Goal: Task Accomplishment & Management: Complete application form

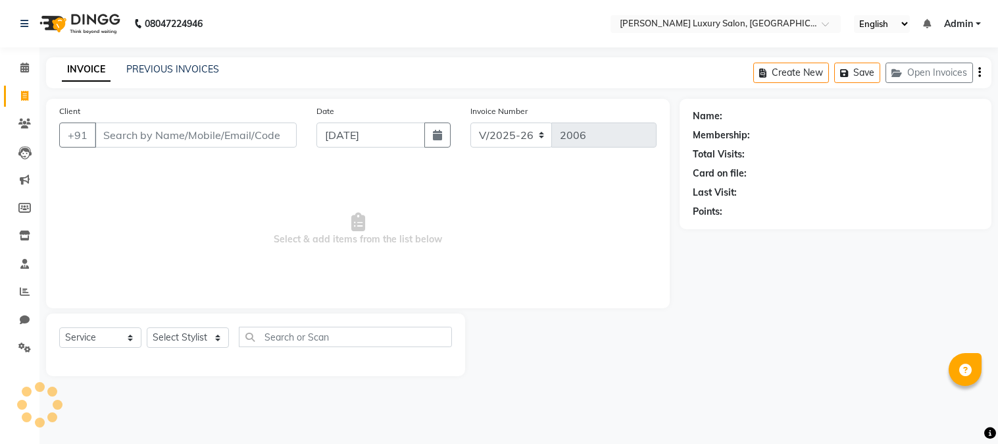
select select "7752"
select select "service"
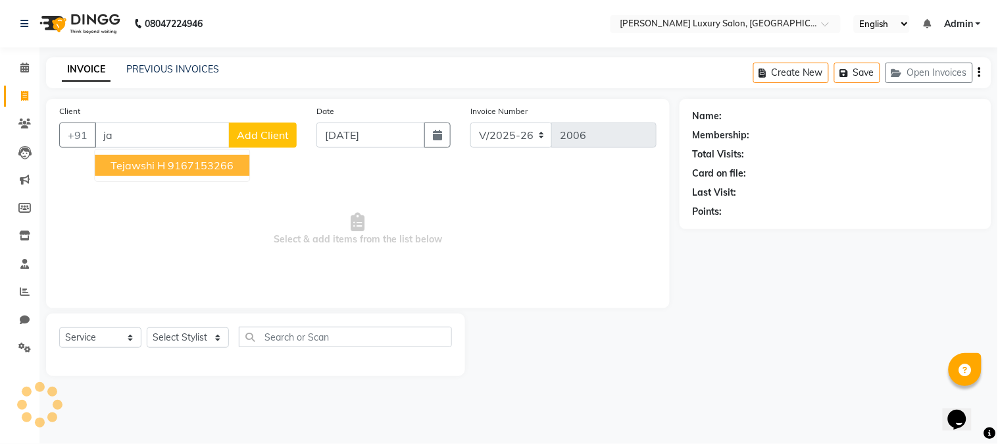
type input "j"
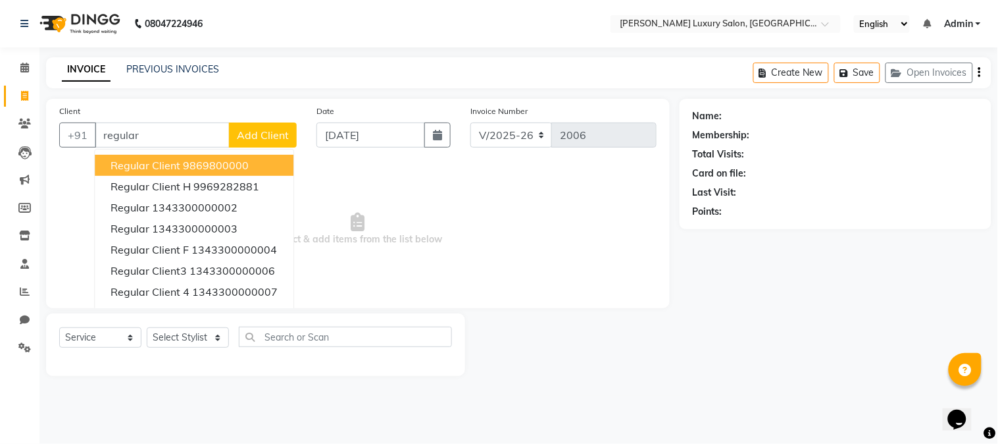
type input "regular"
click at [255, 136] on span "Add Client" at bounding box center [263, 134] width 52 height 13
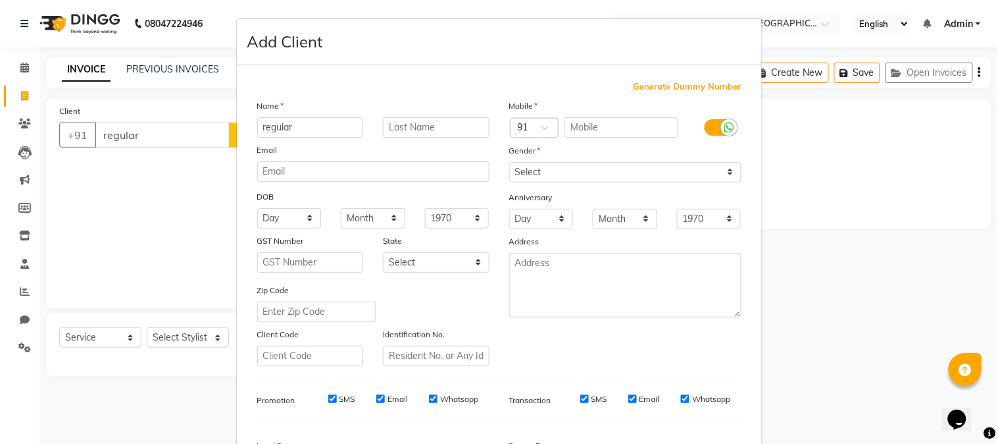
click at [688, 89] on span "Generate Dummy Number" at bounding box center [688, 86] width 108 height 13
type input "1343300000207"
checkbox input "false"
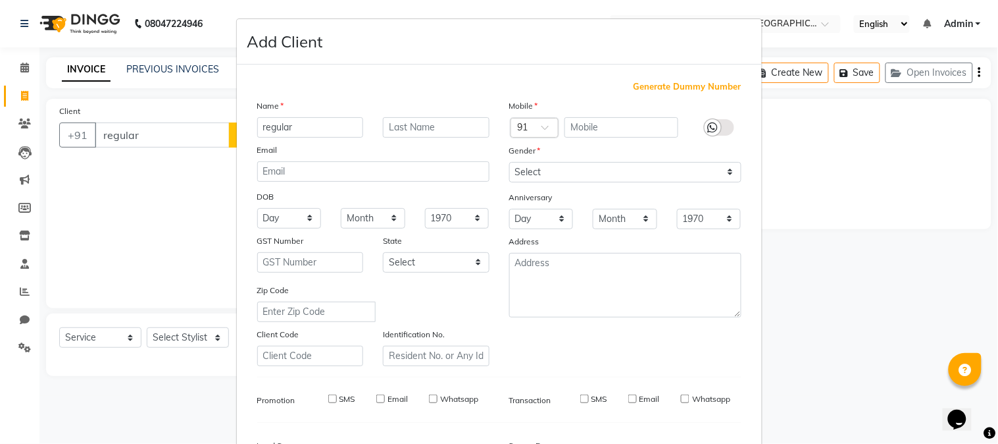
checkbox input "false"
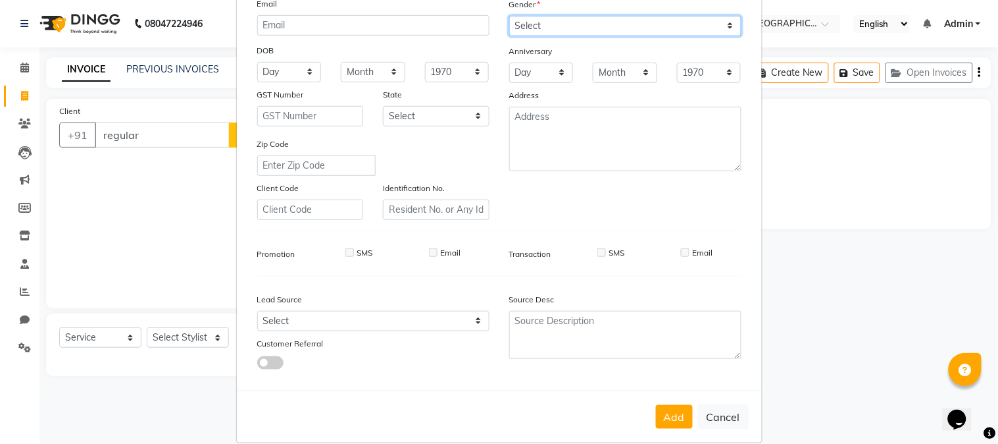
click at [550, 21] on select "Select [DEMOGRAPHIC_DATA] [DEMOGRAPHIC_DATA] Other Prefer Not To Say" at bounding box center [625, 26] width 232 height 20
select select "[DEMOGRAPHIC_DATA]"
click at [509, 16] on select "Select [DEMOGRAPHIC_DATA] [DEMOGRAPHIC_DATA] Other Prefer Not To Say" at bounding box center [625, 26] width 232 height 20
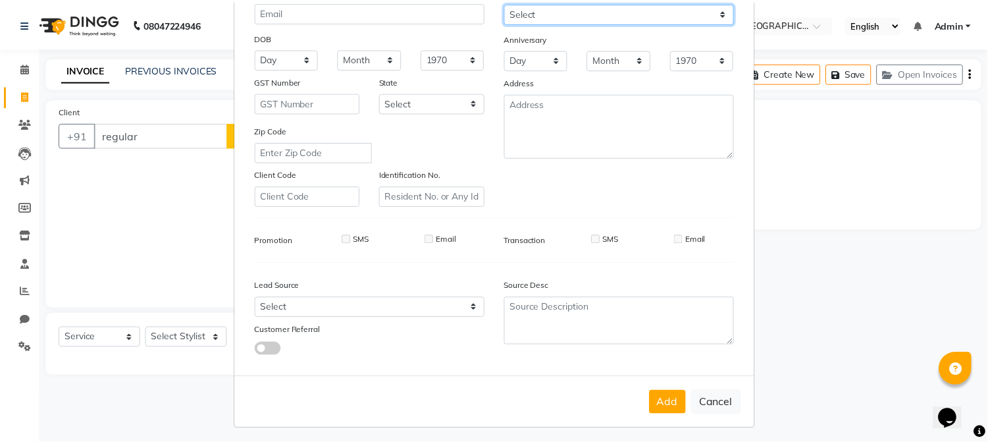
scroll to position [165, 0]
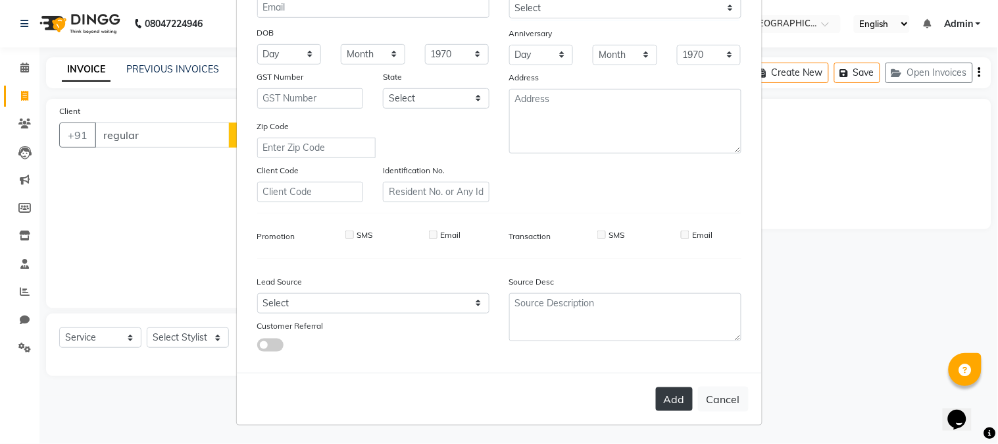
click at [672, 396] on button "Add" at bounding box center [674, 399] width 37 height 24
type input "1343300000207"
select select
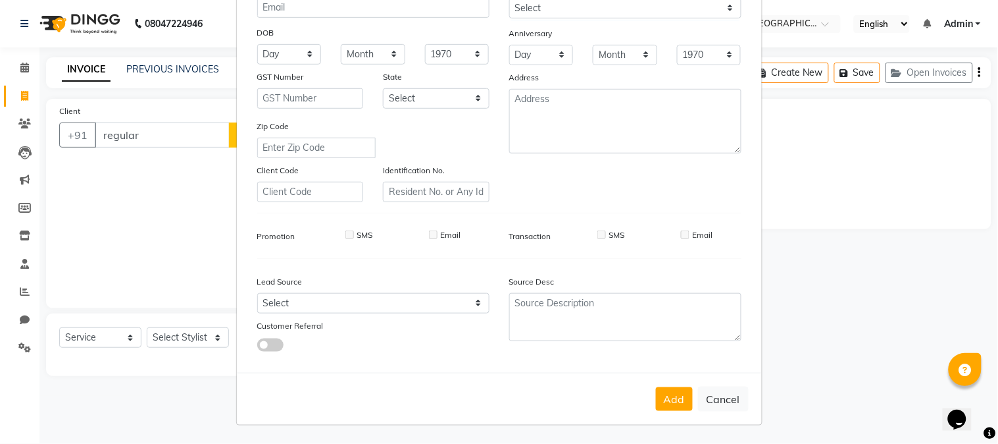
select select
checkbox input "false"
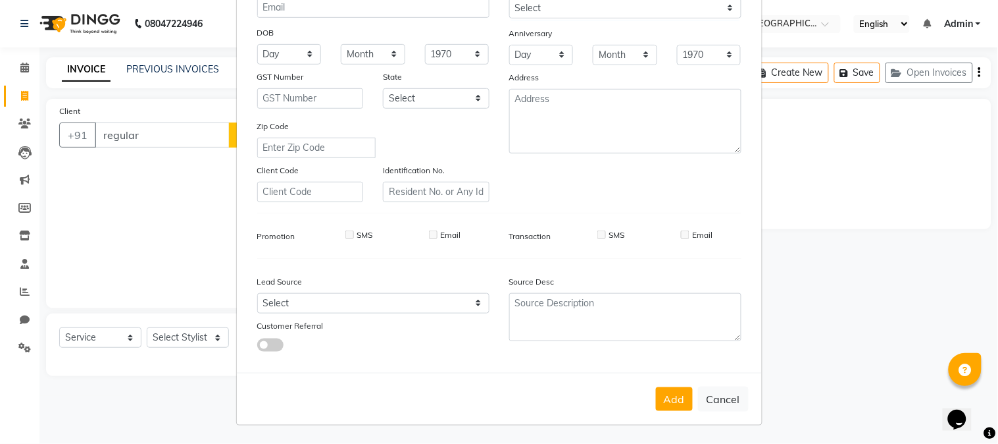
checkbox input "false"
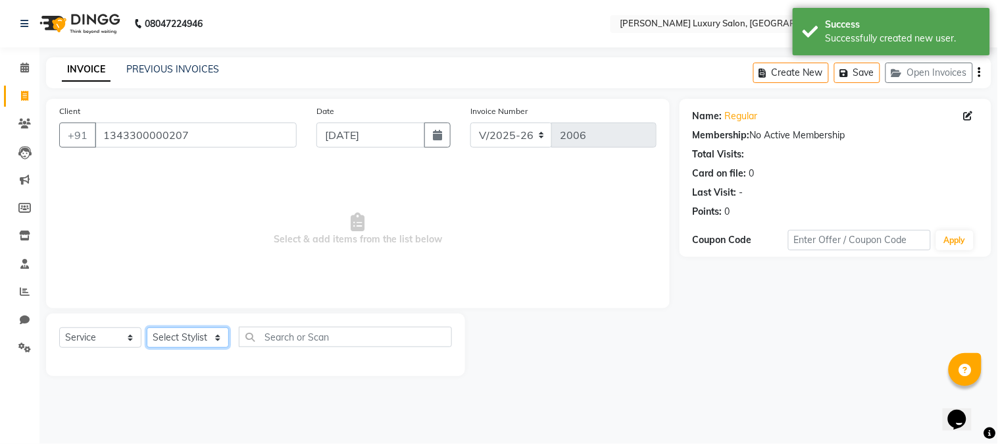
click at [200, 340] on select "Select Stylist [PERSON_NAME] Jagan [PERSON_NAME] [PERSON_NAME] Salon [PERSON_NA…" at bounding box center [188, 337] width 82 height 20
select select "69292"
click at [147, 328] on select "Select Stylist [PERSON_NAME] Jagan [PERSON_NAME] [PERSON_NAME] Salon [PERSON_NA…" at bounding box center [188, 337] width 82 height 20
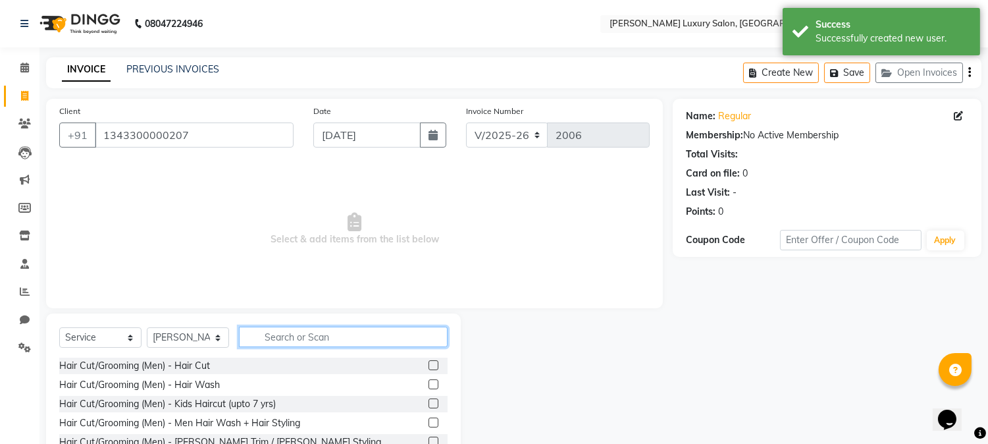
click at [299, 339] on input "text" at bounding box center [343, 336] width 209 height 20
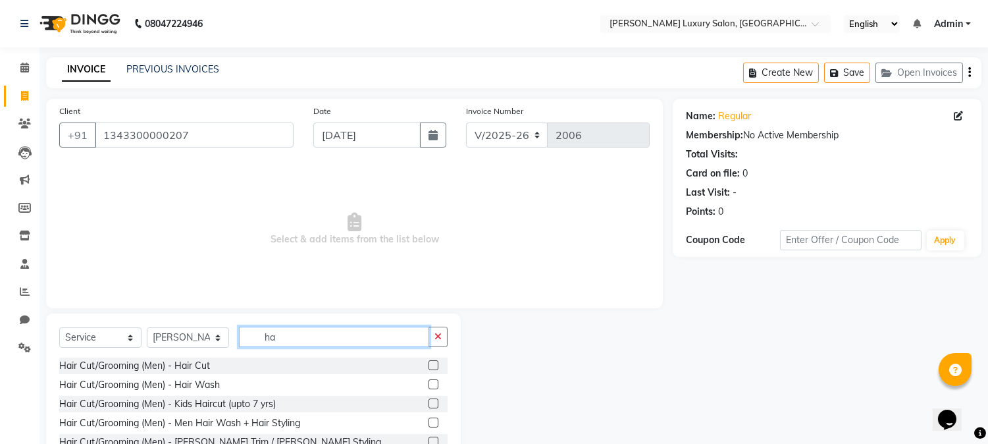
type input "h"
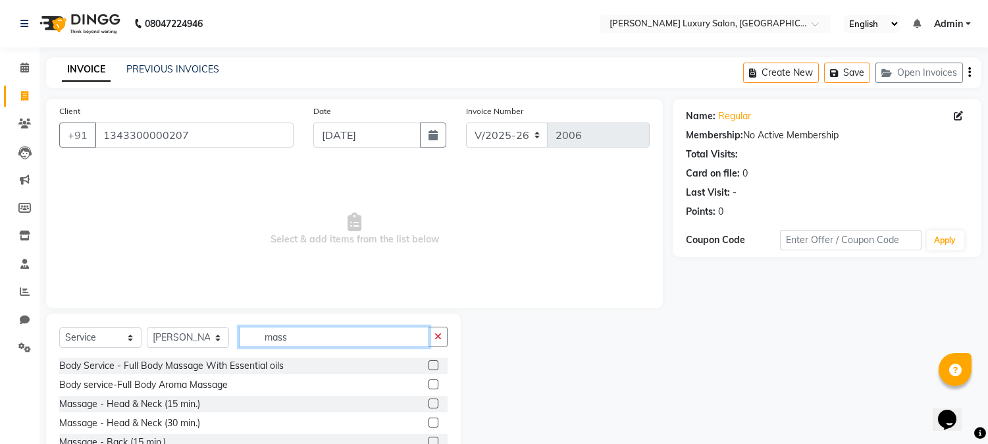
type input "mass"
click at [428, 403] on label at bounding box center [433, 403] width 10 height 10
click at [428, 403] on input "checkbox" at bounding box center [432, 403] width 9 height 9
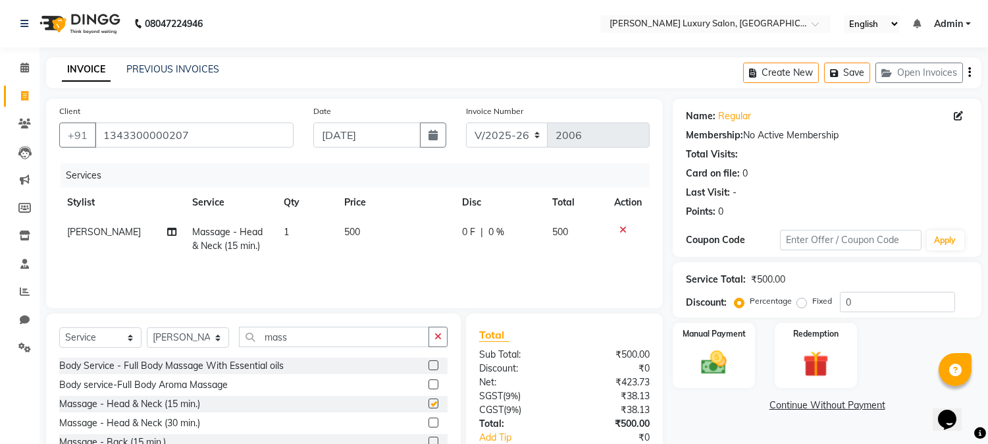
checkbox input "false"
click at [357, 226] on span "500" at bounding box center [352, 232] width 16 height 12
select select "69292"
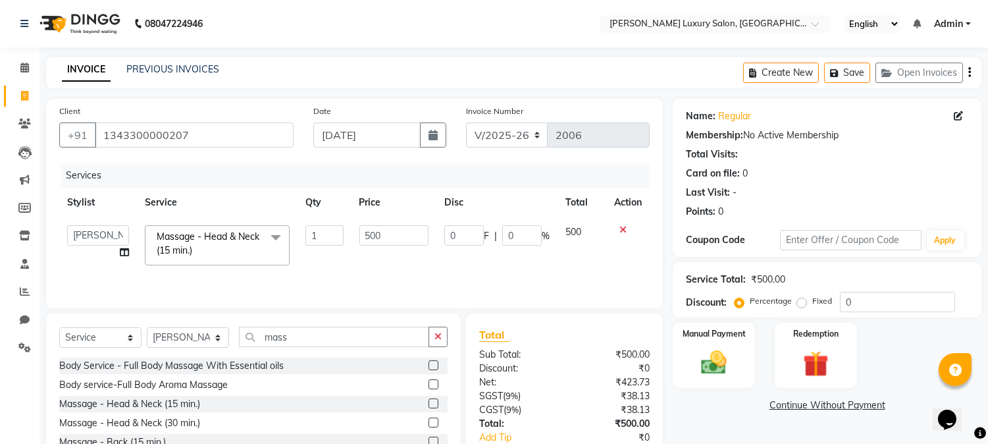
click at [357, 226] on td "500" at bounding box center [393, 245] width 85 height 56
click at [384, 234] on input "500" at bounding box center [393, 235] width 69 height 20
type input "5"
type input "400"
click at [378, 257] on td "400" at bounding box center [393, 245] width 85 height 56
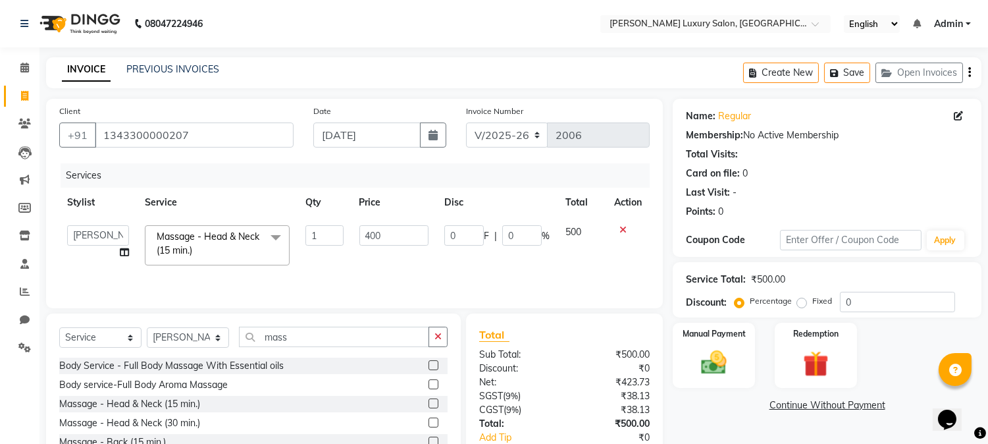
select select "69292"
click at [340, 340] on input "mass" at bounding box center [334, 336] width 190 height 20
type input "m"
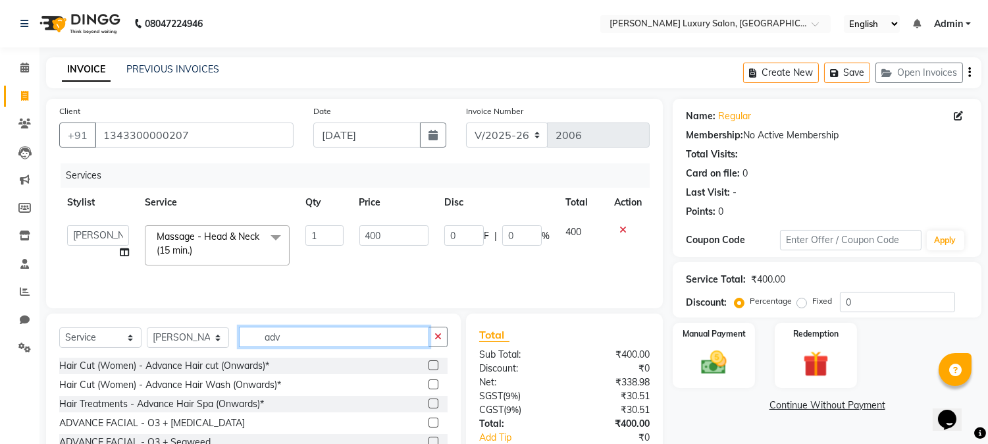
type input "adv"
click at [428, 389] on label at bounding box center [433, 384] width 10 height 10
click at [428, 389] on input "checkbox" at bounding box center [432, 384] width 9 height 9
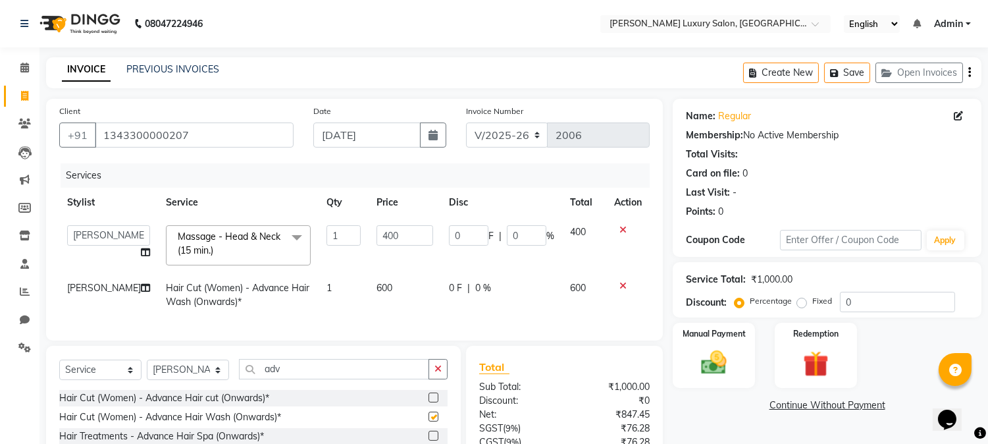
checkbox input "false"
click at [386, 290] on td "600" at bounding box center [405, 294] width 72 height 43
select select "69292"
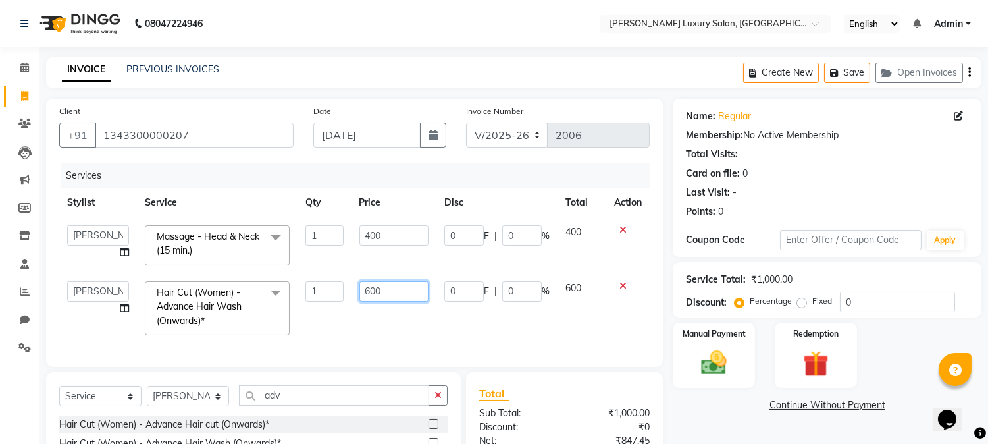
click at [386, 290] on input "600" at bounding box center [393, 291] width 69 height 20
type input "6"
type input "480"
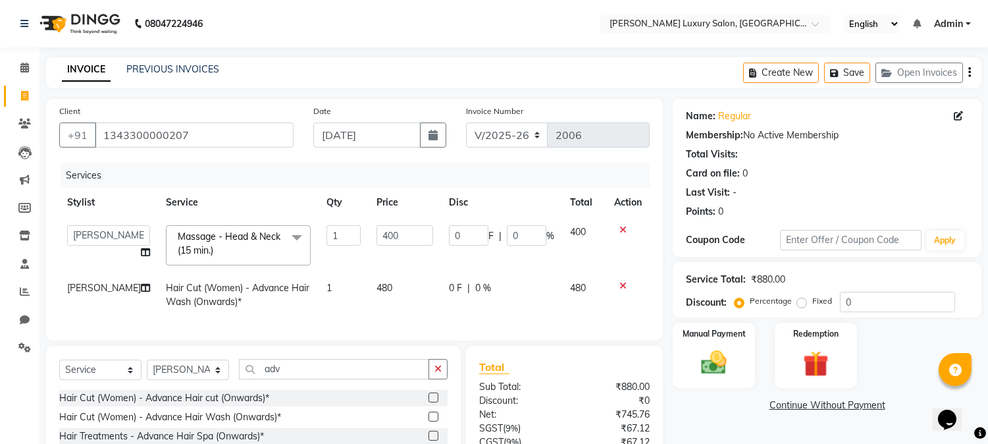
click at [391, 317] on div "Services Stylist Service Qty Price Disc Total Action [PERSON_NAME] Jagan [PERSO…" at bounding box center [354, 245] width 590 height 164
click at [727, 382] on div "Manual Payment" at bounding box center [714, 354] width 86 height 67
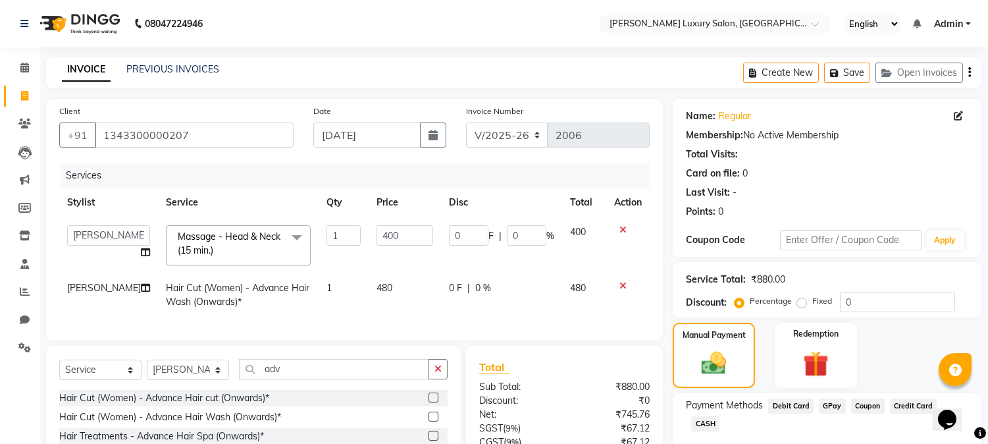
click at [831, 404] on span "GPay" at bounding box center [832, 405] width 27 height 15
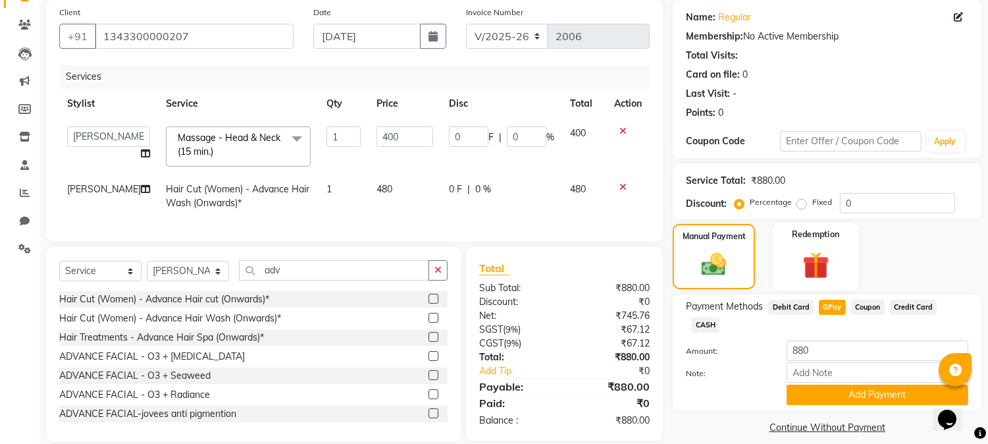
scroll to position [126, 0]
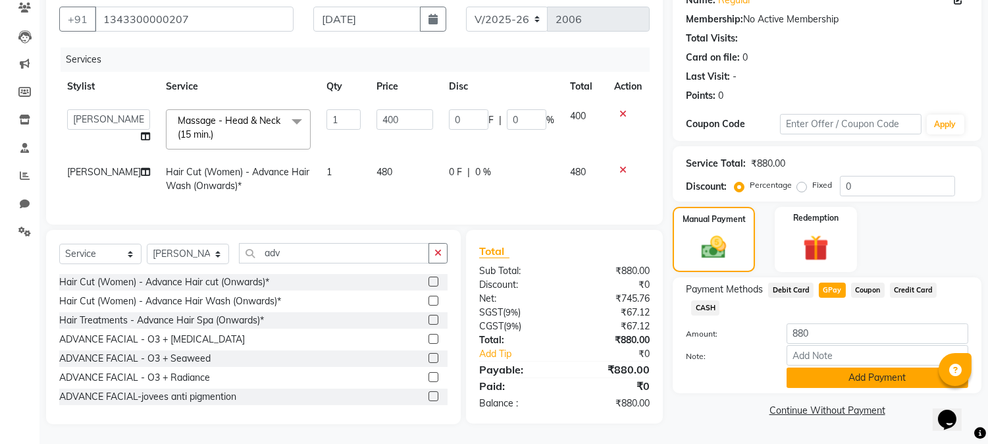
click at [831, 367] on button "Add Payment" at bounding box center [877, 377] width 182 height 20
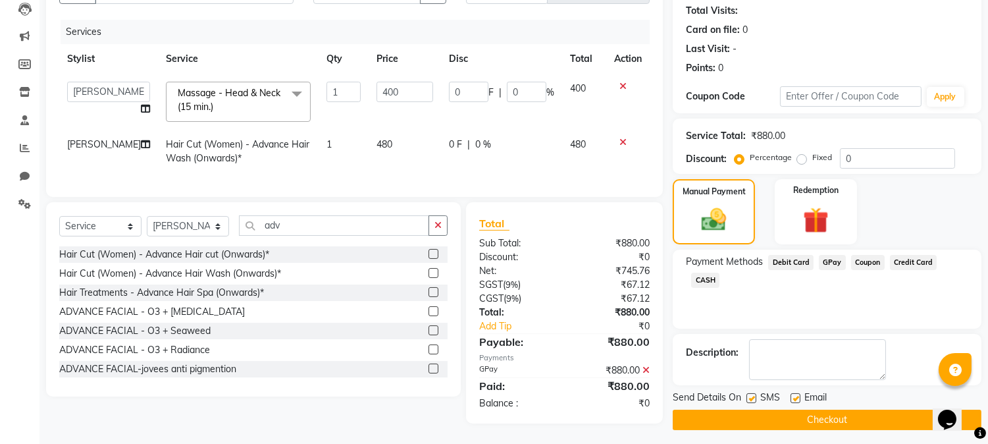
scroll to position [153, 0]
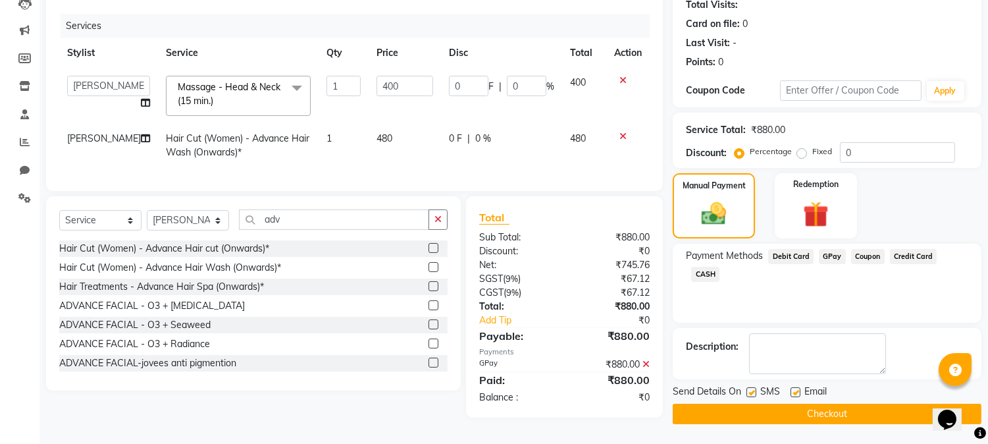
click at [851, 403] on button "Checkout" at bounding box center [827, 413] width 309 height 20
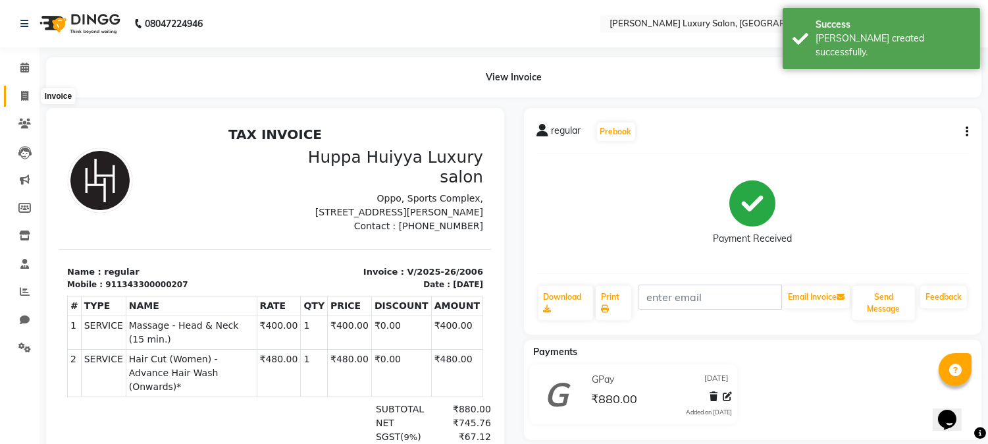
click at [27, 91] on icon at bounding box center [24, 96] width 7 height 10
select select "service"
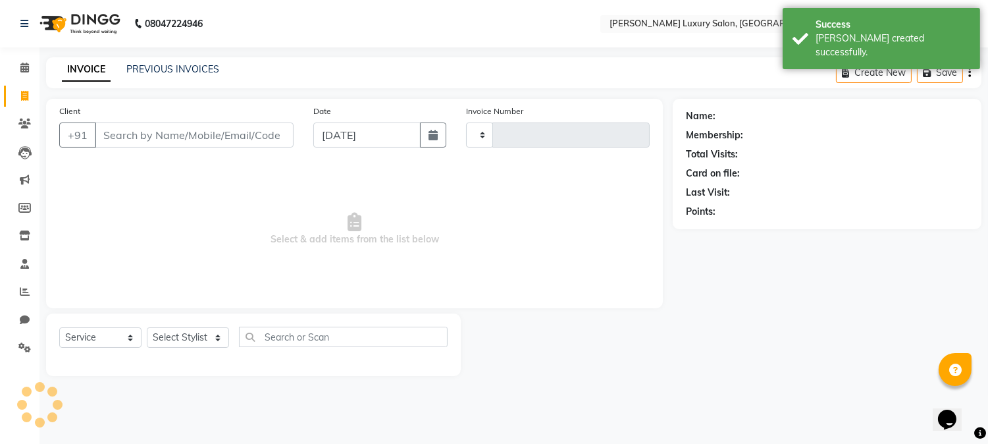
type input "2007"
select select "7752"
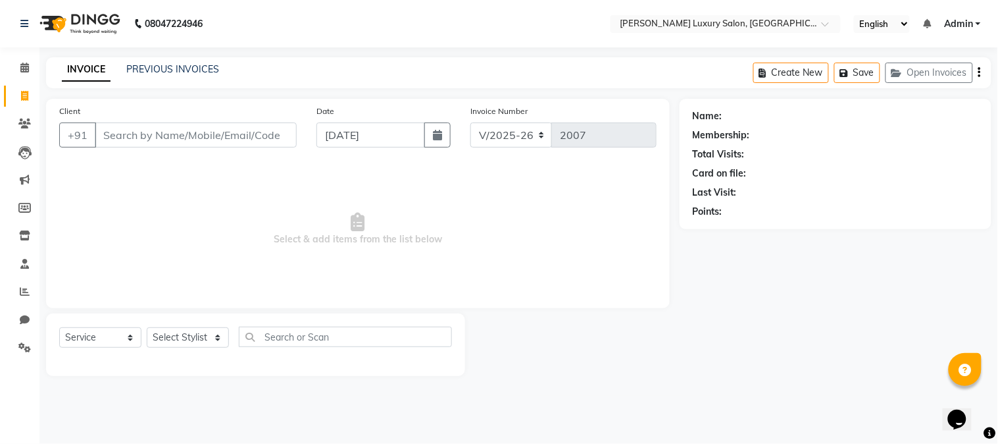
click at [47, 100] on div "Client +91 Date [DATE] Invoice Number V/2025 V/[PHONE_NUMBER] Select & add item…" at bounding box center [358, 237] width 644 height 277
drag, startPoint x: 116, startPoint y: 109, endPoint x: 317, endPoint y: 147, distance: 204.3
click at [317, 147] on div "Client +91 Date [DATE] Invoice Number V/2025 V/[PHONE_NUMBER]" at bounding box center [357, 131] width 617 height 54
click at [253, 75] on div "INVOICE PREVIOUS INVOICES Create New Save Open Invoices" at bounding box center [519, 72] width 946 height 31
click at [241, 134] on input "Client" at bounding box center [196, 134] width 202 height 25
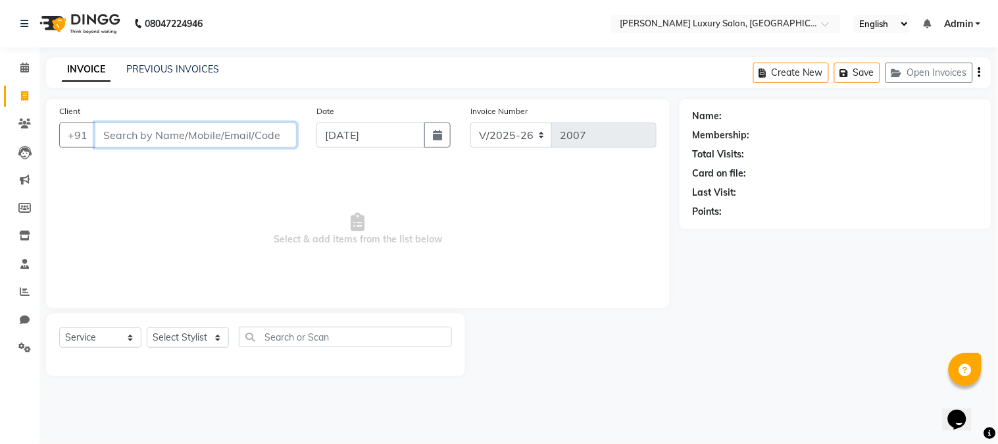
click at [241, 134] on input "Client" at bounding box center [196, 134] width 202 height 25
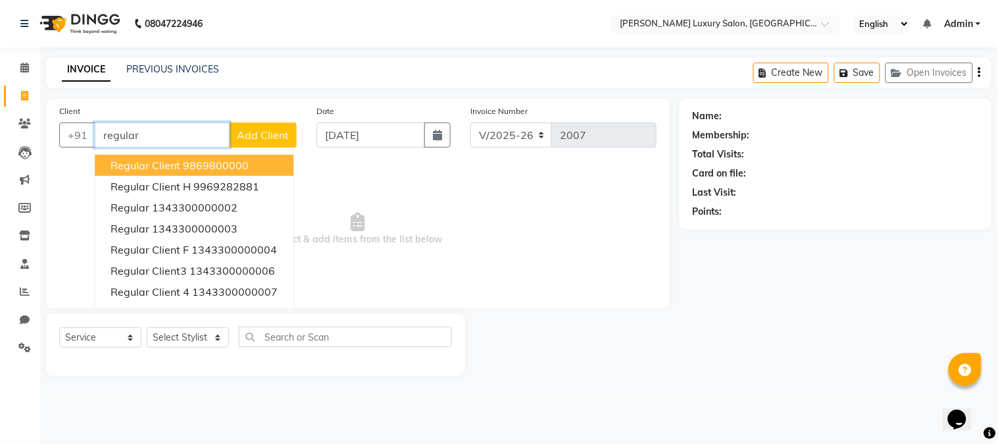
click at [244, 162] on ngb-highlight "9869800000" at bounding box center [216, 165] width 66 height 13
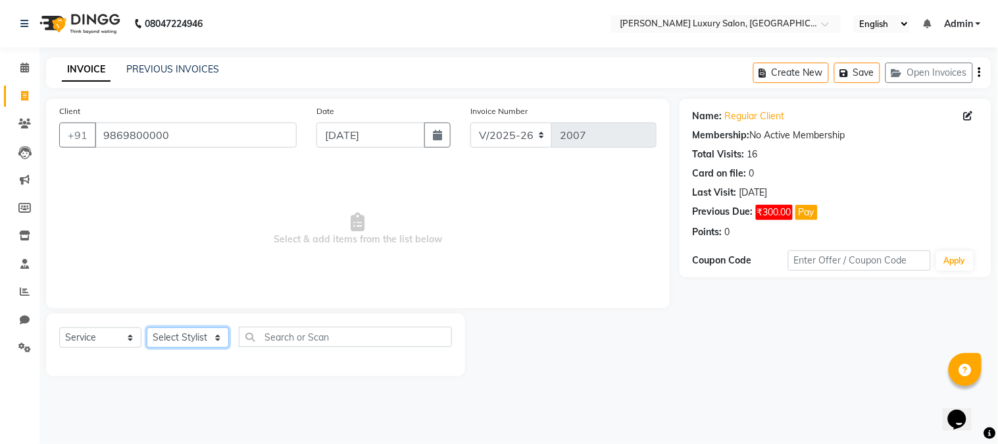
click at [198, 338] on select "Select Stylist [PERSON_NAME] Jagan [PERSON_NAME] [PERSON_NAME] Salon [PERSON_NA…" at bounding box center [188, 337] width 82 height 20
click at [282, 207] on span "Select & add items from the list below" at bounding box center [358, 229] width 598 height 132
click at [235, 134] on input "9869800000" at bounding box center [196, 134] width 202 height 25
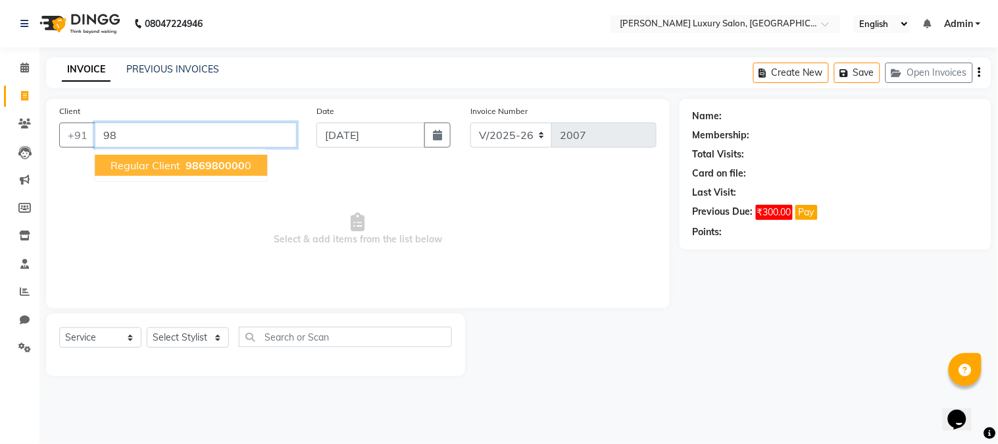
type input "9"
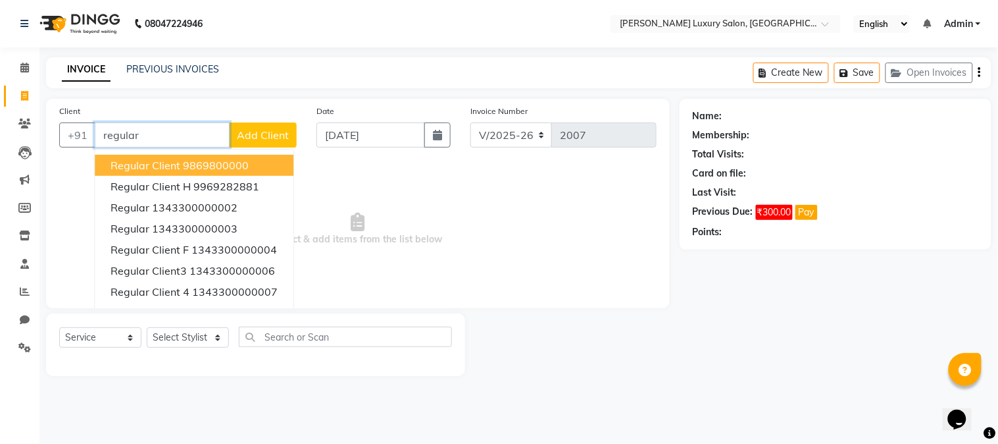
type input "regular"
click at [255, 138] on span "Add Client" at bounding box center [263, 134] width 52 height 13
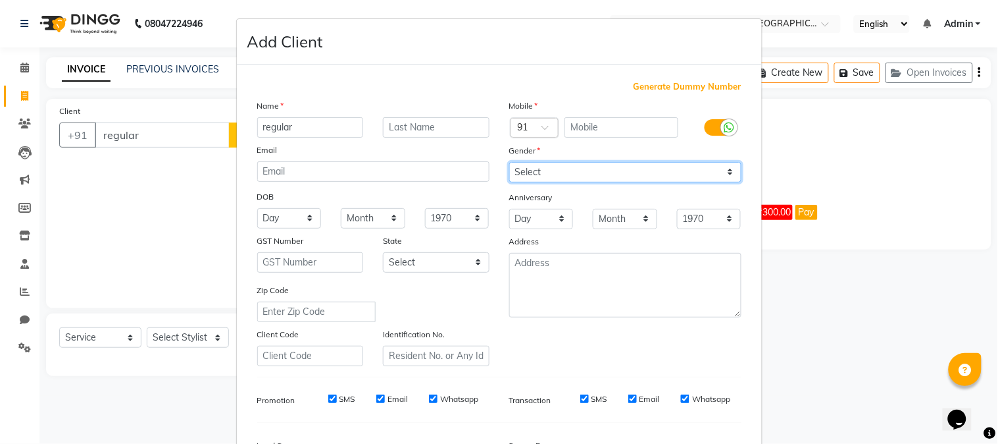
click at [595, 176] on select "Select [DEMOGRAPHIC_DATA] [DEMOGRAPHIC_DATA] Other Prefer Not To Say" at bounding box center [625, 172] width 232 height 20
click at [509, 162] on select "Select [DEMOGRAPHIC_DATA] [DEMOGRAPHIC_DATA] Other Prefer Not To Say" at bounding box center [625, 172] width 232 height 20
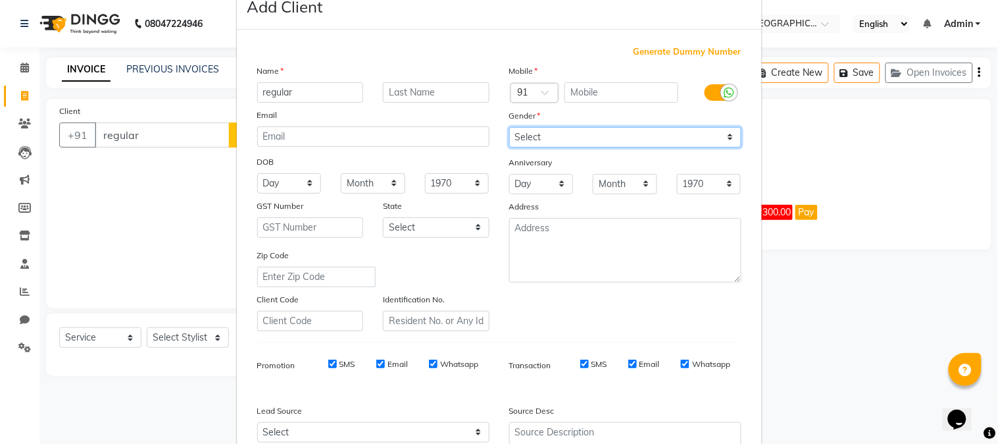
scroll to position [18, 0]
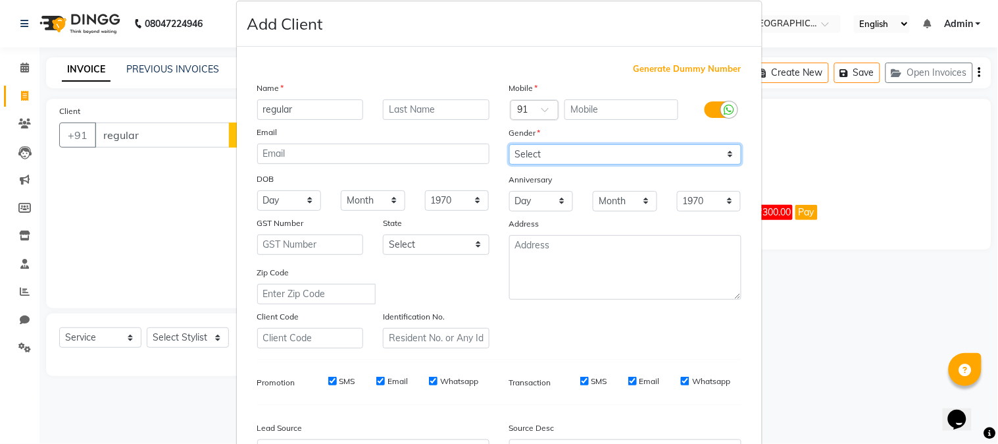
click at [653, 154] on select "Select [DEMOGRAPHIC_DATA] [DEMOGRAPHIC_DATA] Other Prefer Not To Say" at bounding box center [625, 154] width 232 height 20
select select "[DEMOGRAPHIC_DATA]"
click at [509, 144] on select "Select [DEMOGRAPHIC_DATA] [DEMOGRAPHIC_DATA] Other Prefer Not To Say" at bounding box center [625, 154] width 232 height 20
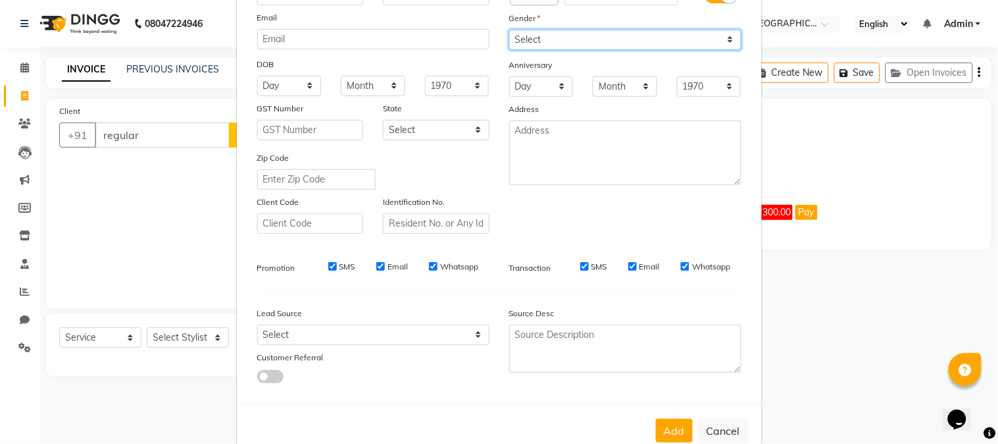
scroll to position [165, 0]
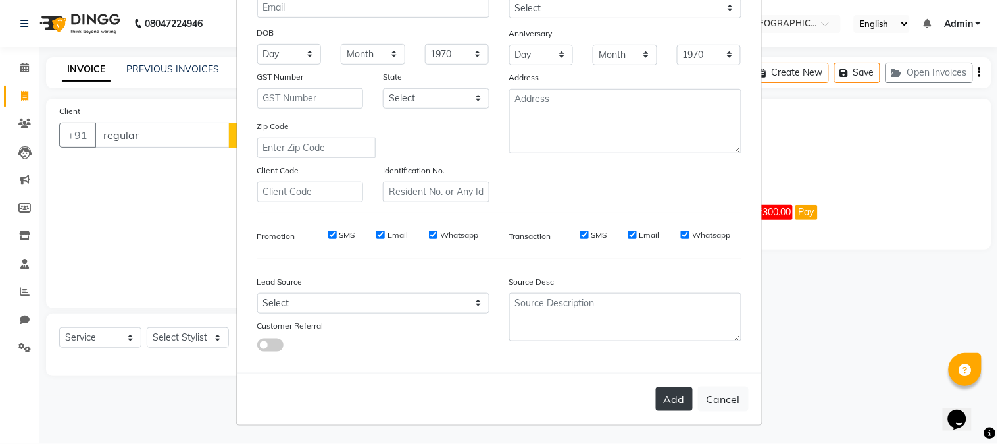
click at [667, 405] on button "Add" at bounding box center [674, 399] width 37 height 24
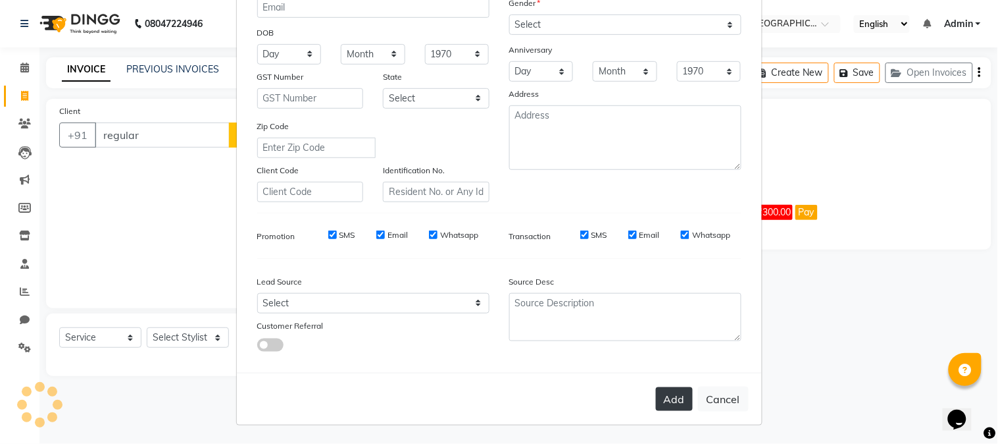
click at [675, 404] on button "Add" at bounding box center [674, 399] width 37 height 24
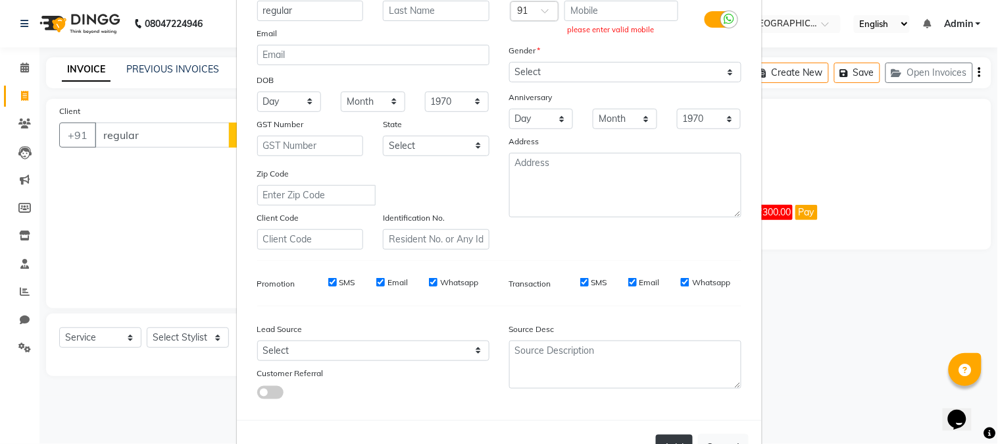
scroll to position [18, 0]
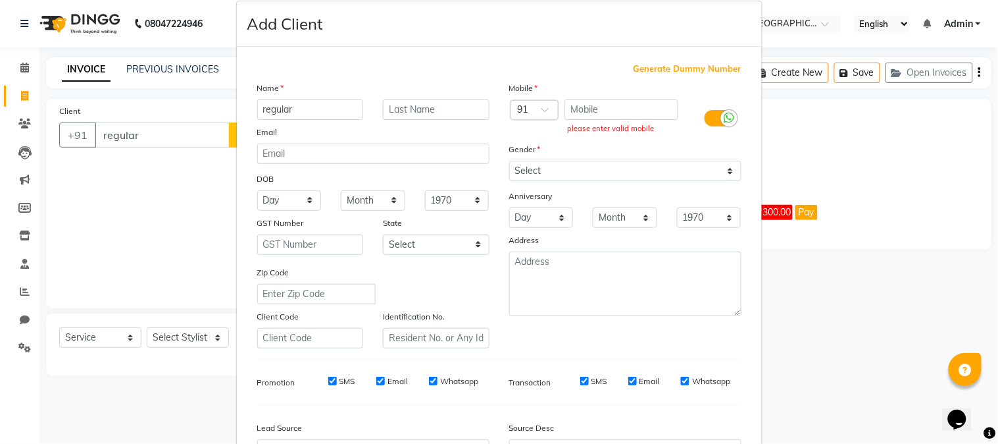
click at [673, 66] on span "Generate Dummy Number" at bounding box center [688, 69] width 108 height 13
type input "1343300000208"
checkbox input "false"
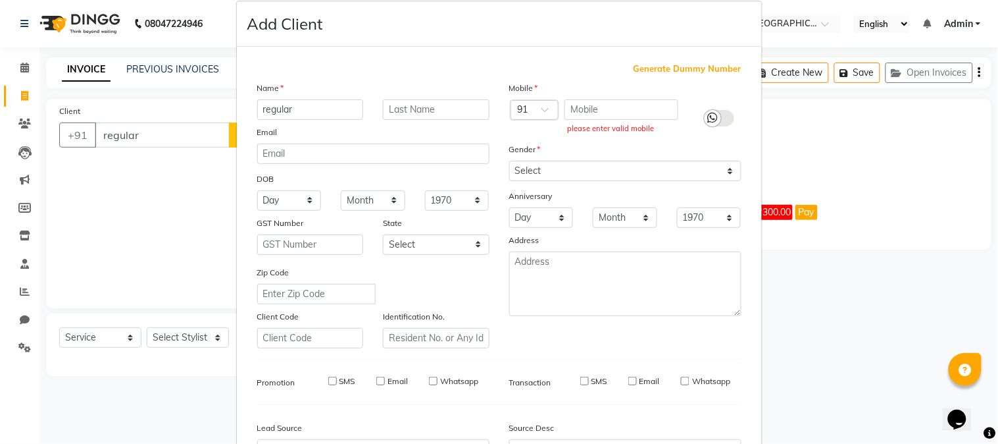
checkbox input "false"
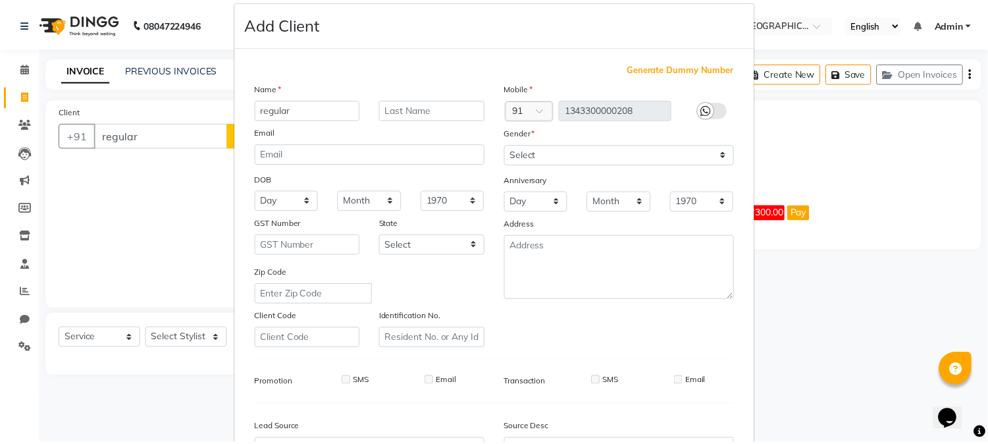
scroll to position [165, 0]
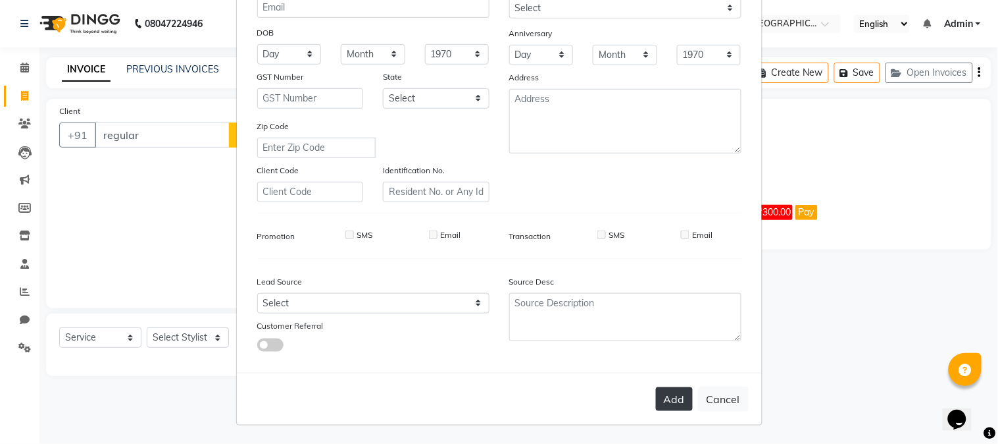
click at [663, 403] on button "Add" at bounding box center [674, 399] width 37 height 24
type input "1343300000208"
select select
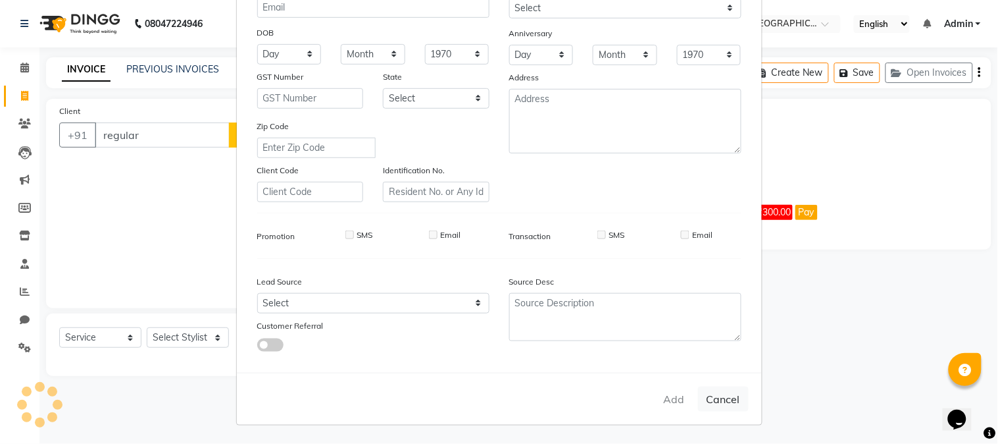
select select
checkbox input "false"
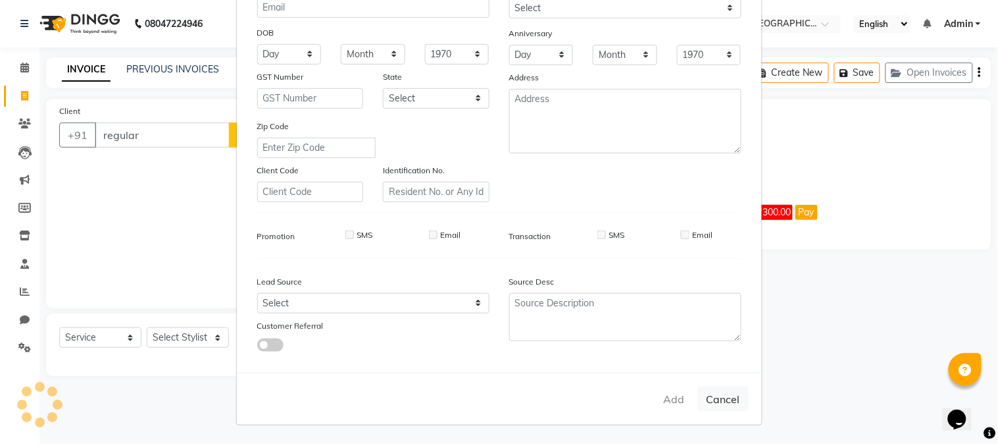
checkbox input "false"
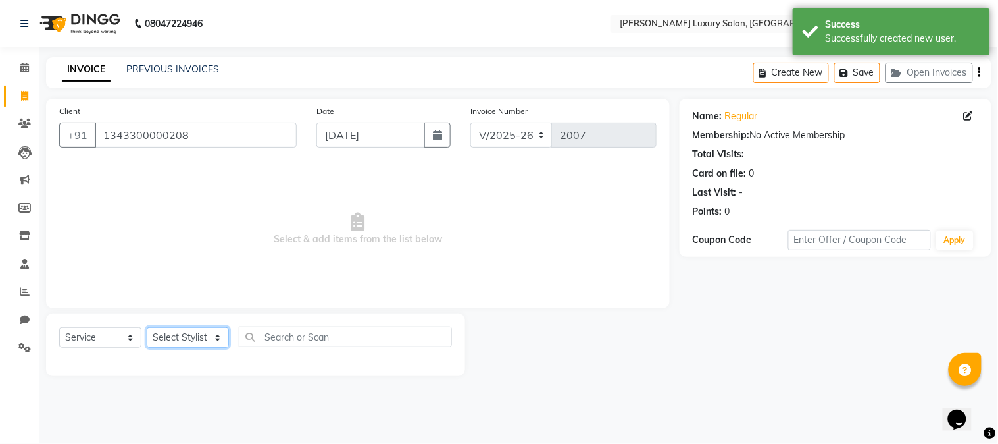
click at [188, 343] on select "Select Stylist [PERSON_NAME] Jagan [PERSON_NAME] [PERSON_NAME] Salon [PERSON_NA…" at bounding box center [188, 337] width 82 height 20
select select "69297"
click at [147, 328] on select "Select Stylist [PERSON_NAME] Jagan [PERSON_NAME] [PERSON_NAME] Salon [PERSON_NA…" at bounding box center [188, 337] width 82 height 20
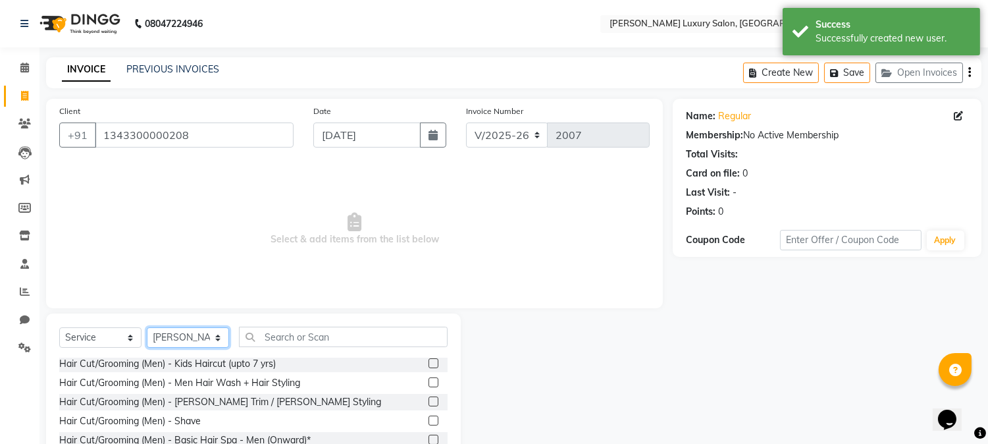
scroll to position [73, 0]
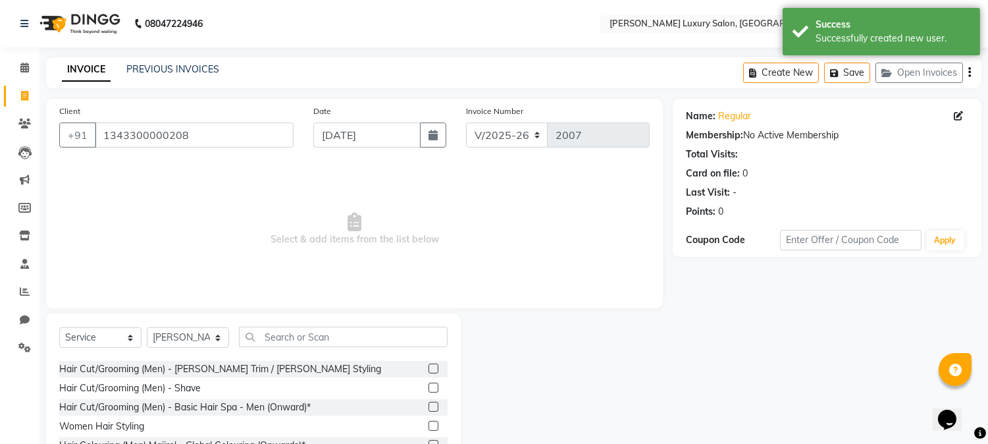
click at [428, 369] on label at bounding box center [433, 368] width 10 height 10
click at [428, 369] on input "checkbox" at bounding box center [432, 369] width 9 height 9
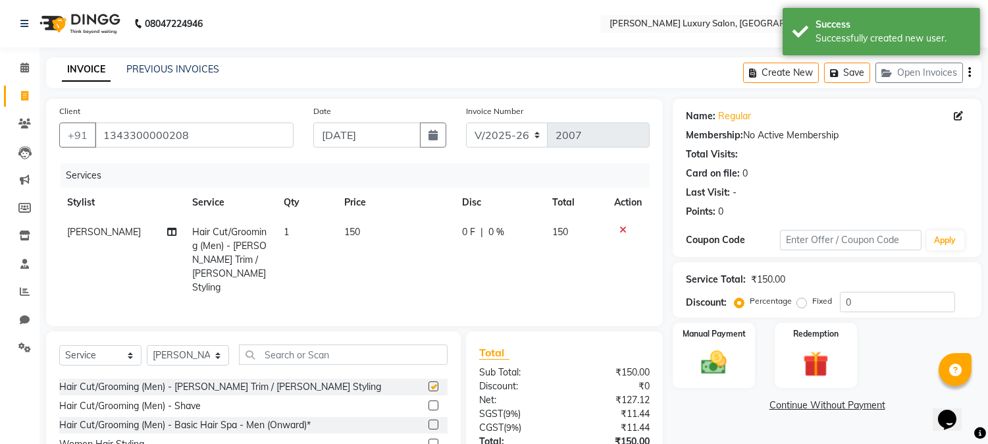
checkbox input "false"
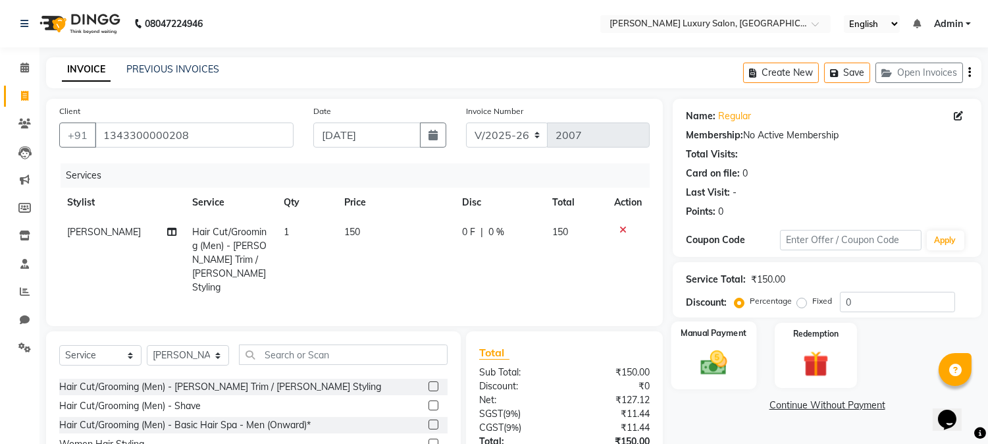
click at [682, 361] on div "Manual Payment" at bounding box center [714, 354] width 86 height 67
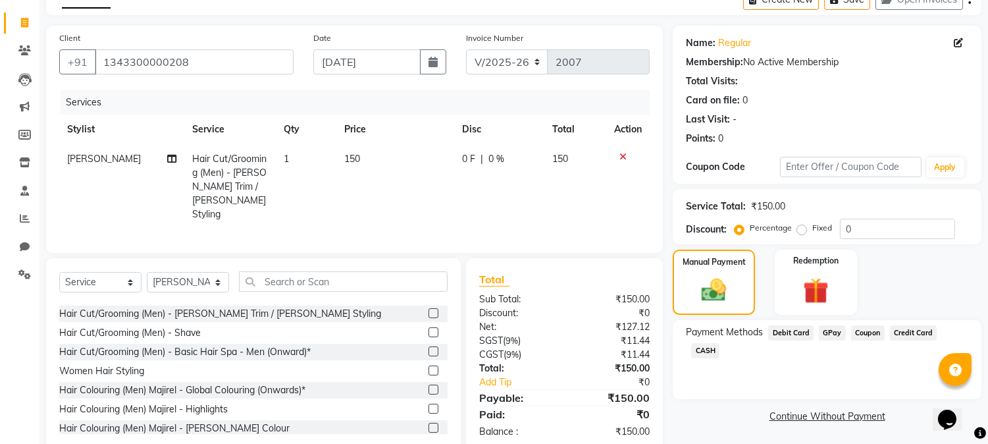
click at [719, 343] on span "CASH" at bounding box center [705, 350] width 28 height 15
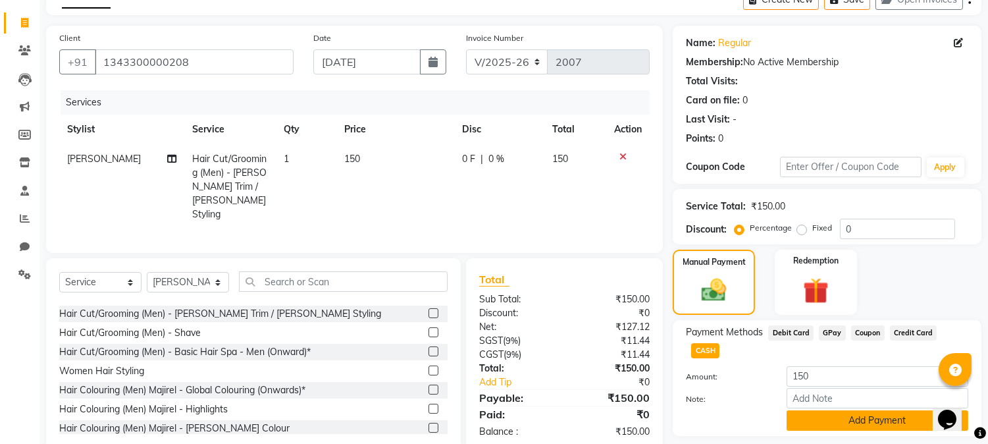
click at [900, 410] on button "Add Payment" at bounding box center [877, 420] width 182 height 20
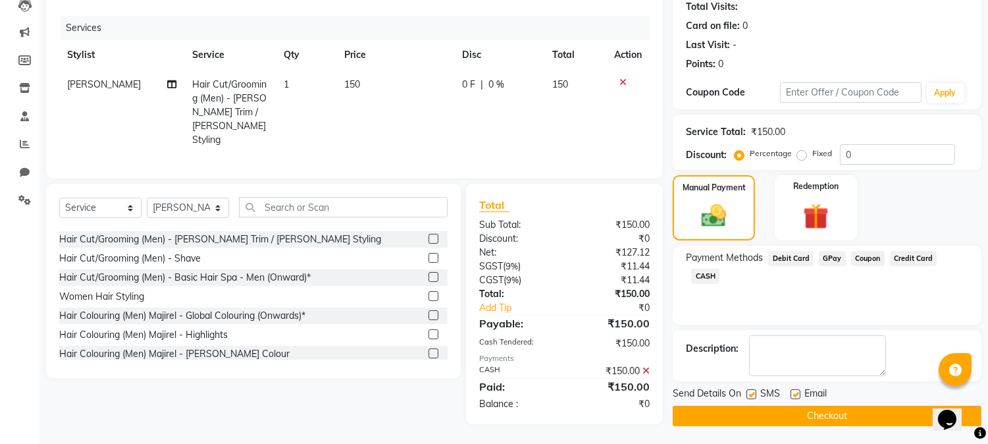
scroll to position [148, 0]
click at [898, 409] on button "Checkout" at bounding box center [827, 415] width 309 height 20
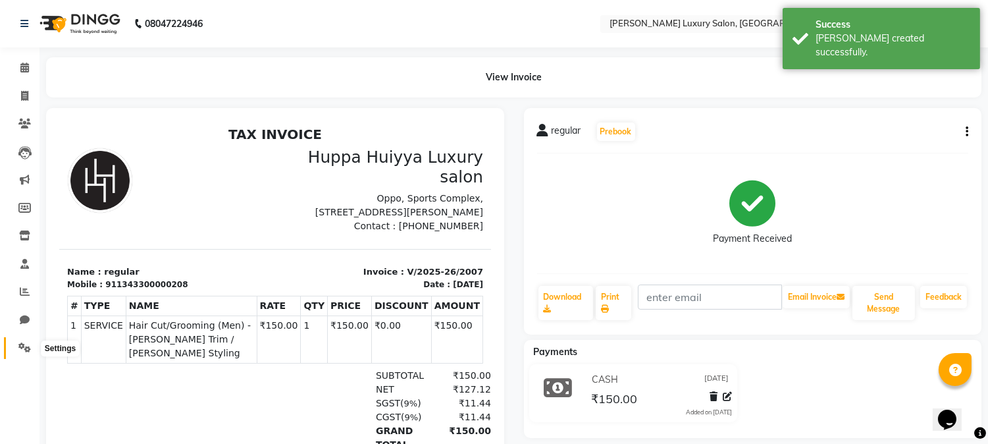
click at [20, 344] on icon at bounding box center [24, 347] width 13 height 10
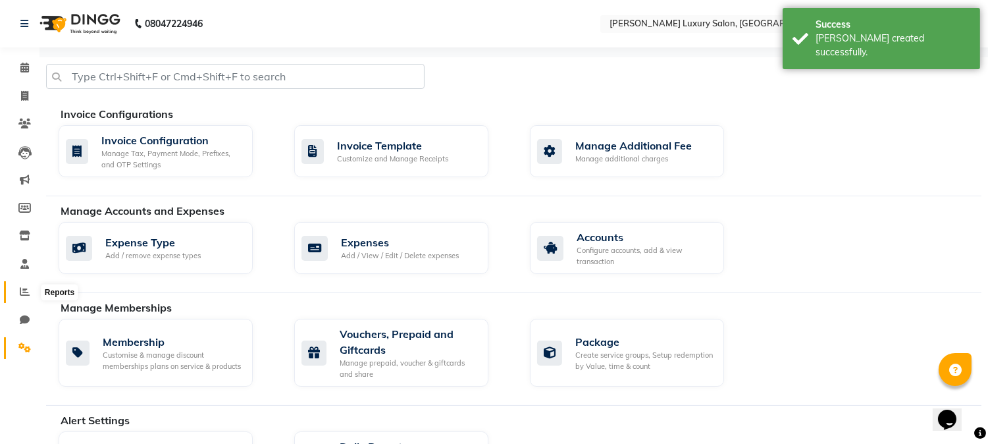
click at [21, 294] on icon at bounding box center [25, 291] width 10 height 10
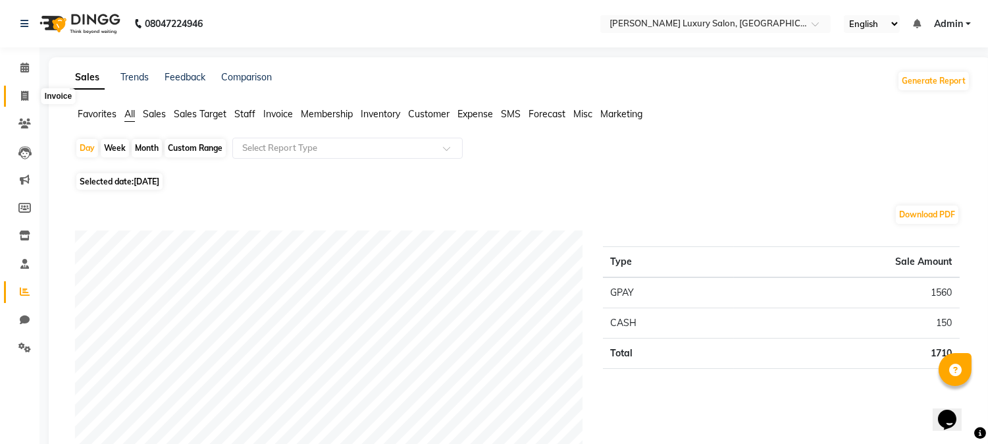
click at [17, 99] on span at bounding box center [24, 96] width 23 height 15
select select "service"
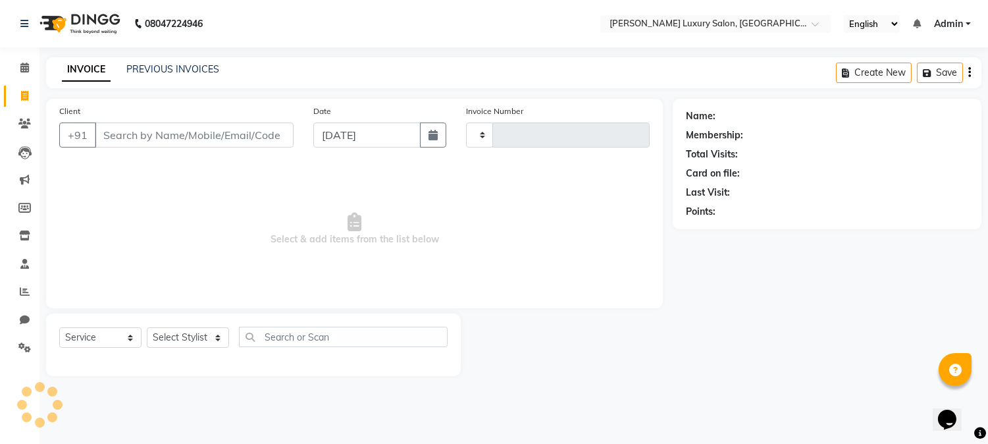
type input "2008"
select select "7752"
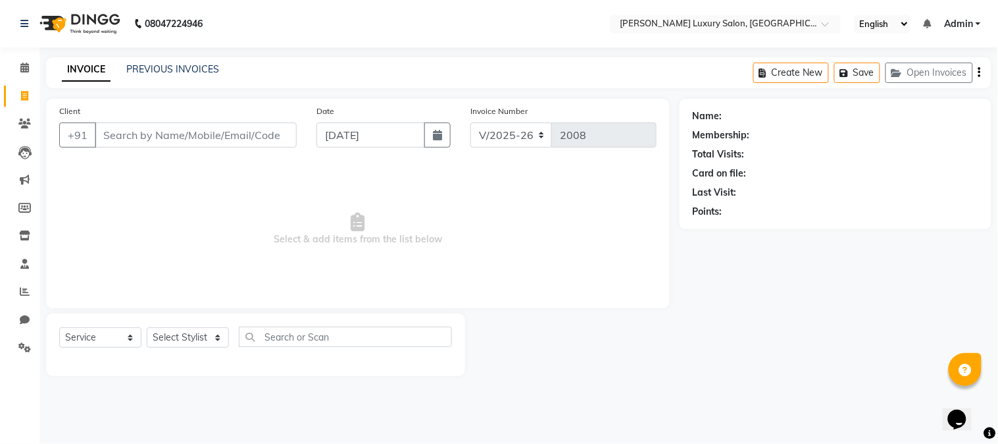
click at [180, 137] on input "Client" at bounding box center [196, 134] width 202 height 25
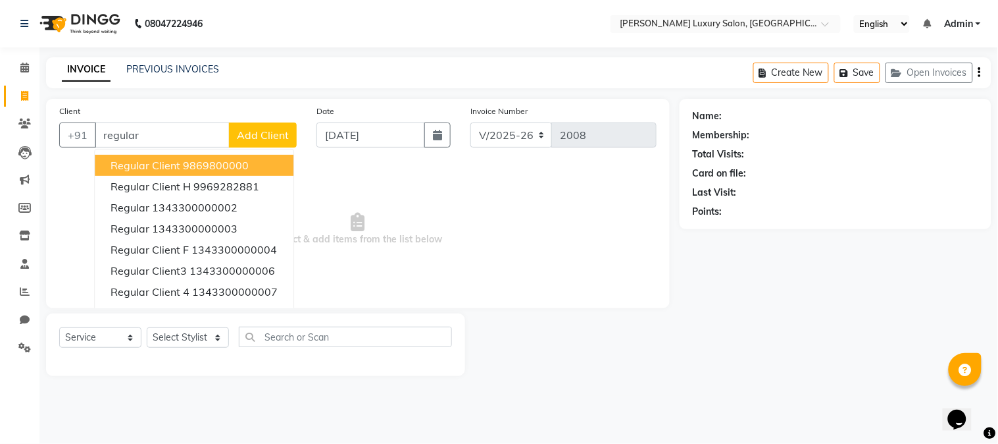
type input "regular"
click at [244, 134] on span "Add Client" at bounding box center [263, 134] width 52 height 13
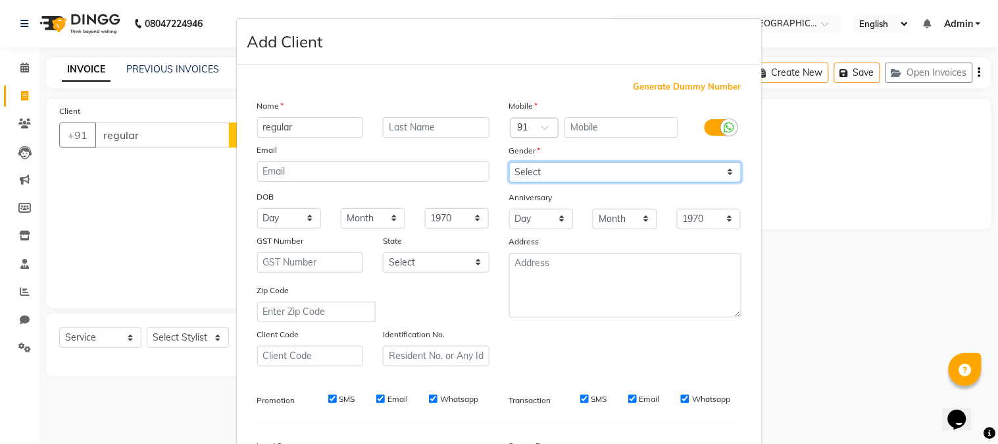
click at [548, 171] on select "Select [DEMOGRAPHIC_DATA] [DEMOGRAPHIC_DATA] Other Prefer Not To Say" at bounding box center [625, 172] width 232 height 20
select select "[DEMOGRAPHIC_DATA]"
click at [509, 162] on select "Select [DEMOGRAPHIC_DATA] [DEMOGRAPHIC_DATA] Other Prefer Not To Say" at bounding box center [625, 172] width 232 height 20
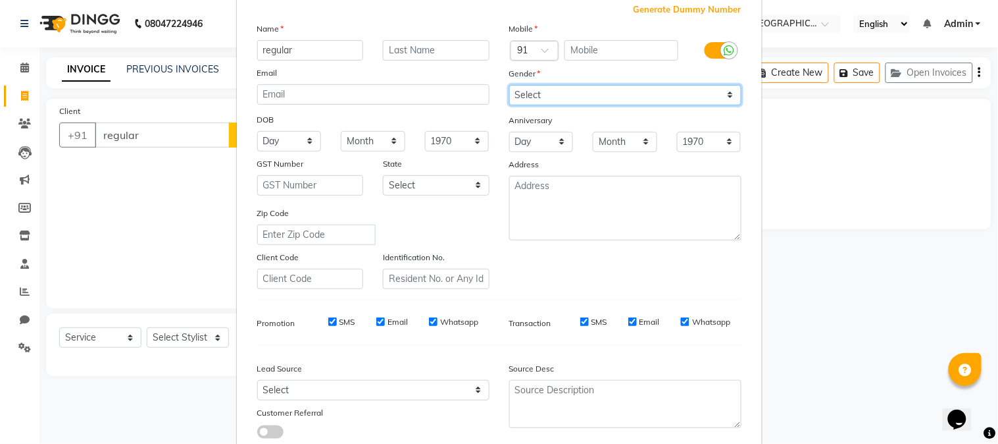
scroll to position [165, 0]
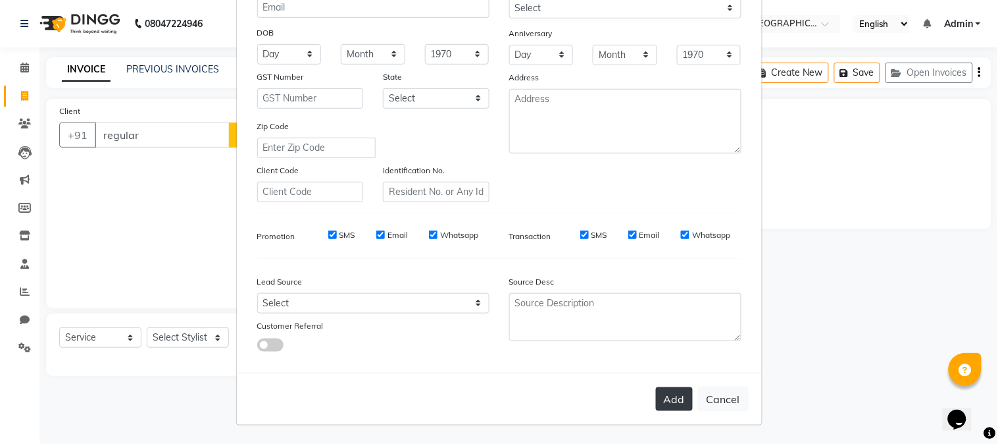
click at [656, 403] on button "Add" at bounding box center [674, 399] width 37 height 24
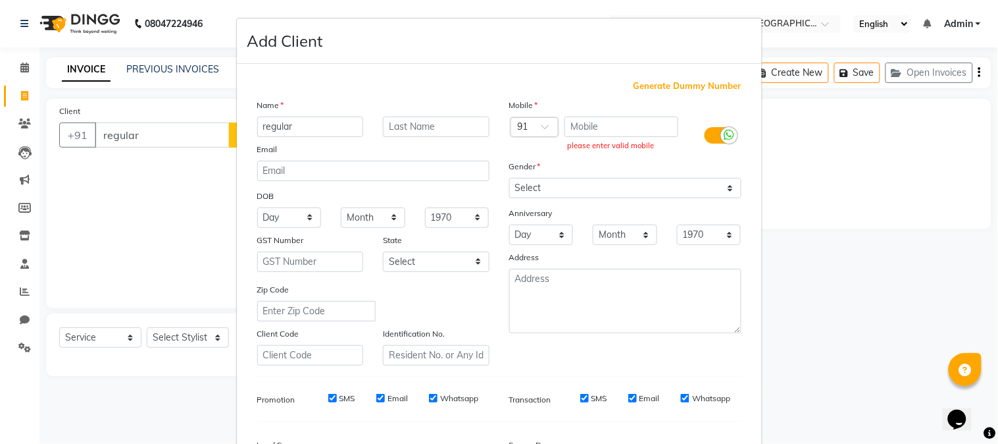
scroll to position [0, 0]
click at [662, 84] on span "Generate Dummy Number" at bounding box center [688, 86] width 108 height 13
type input "1343300000209"
checkbox input "false"
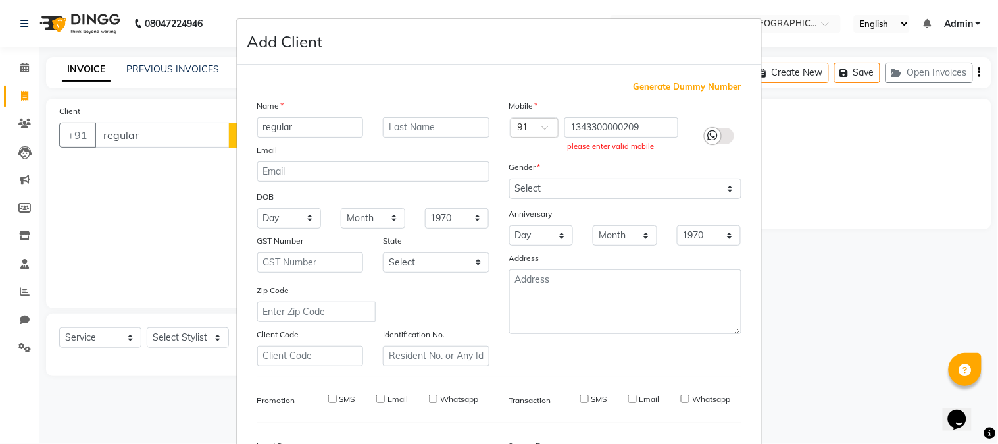
checkbox input "false"
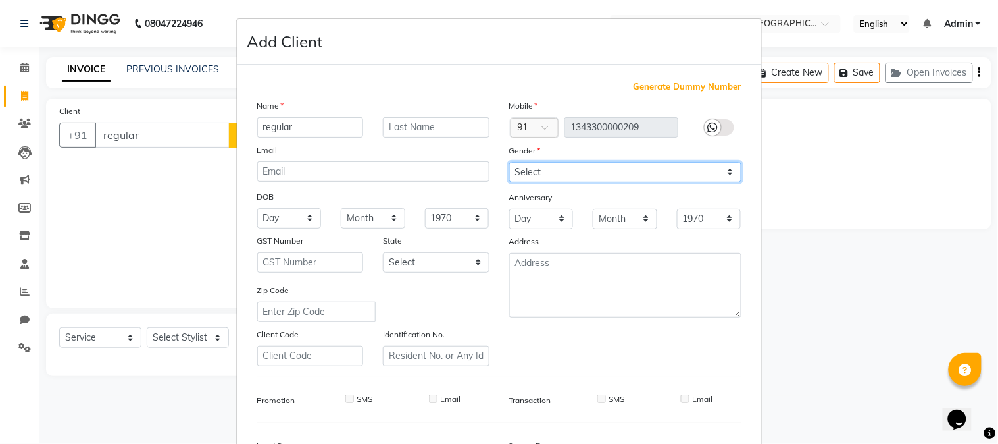
click at [622, 179] on select "Select [DEMOGRAPHIC_DATA] [DEMOGRAPHIC_DATA] Other Prefer Not To Say" at bounding box center [625, 172] width 232 height 20
click at [509, 162] on select "Select [DEMOGRAPHIC_DATA] [DEMOGRAPHIC_DATA] Other Prefer Not To Say" at bounding box center [625, 172] width 232 height 20
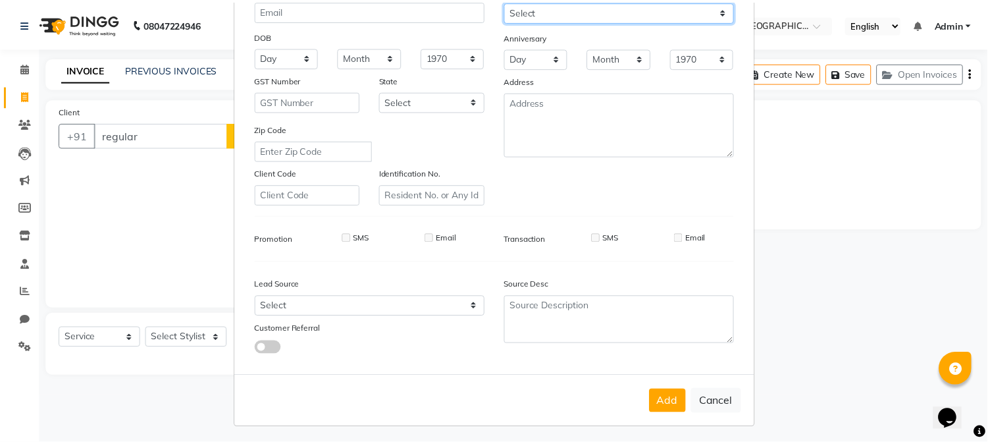
scroll to position [165, 0]
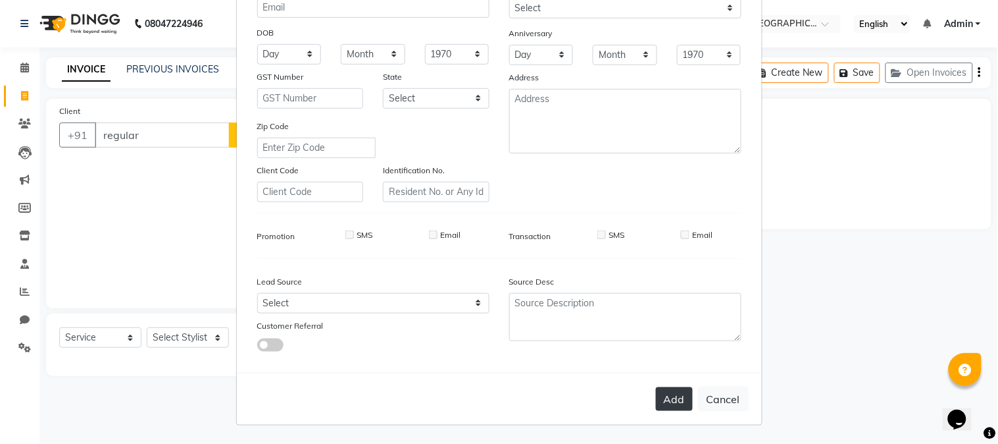
click at [666, 408] on button "Add" at bounding box center [674, 399] width 37 height 24
type input "1343300000209"
select select
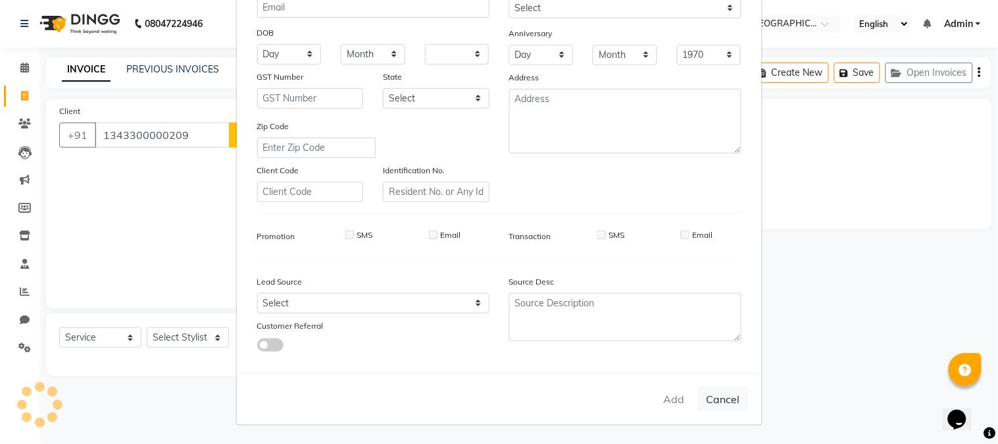
select select
checkbox input "false"
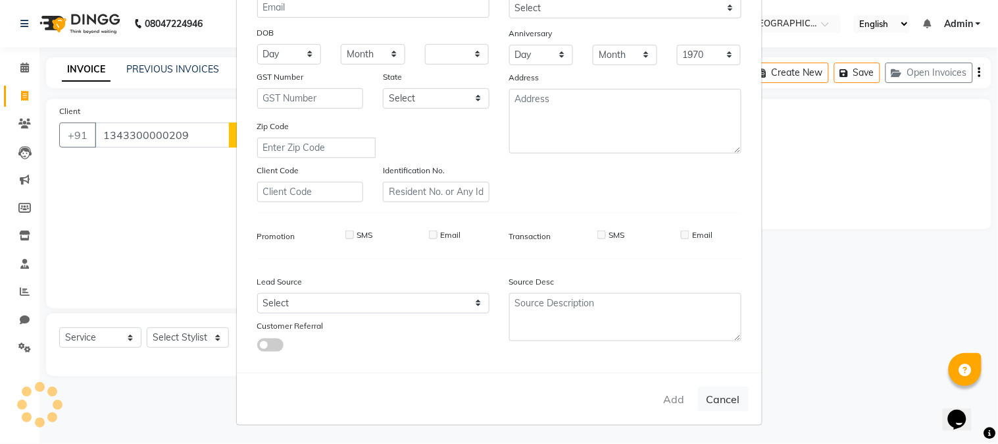
checkbox input "false"
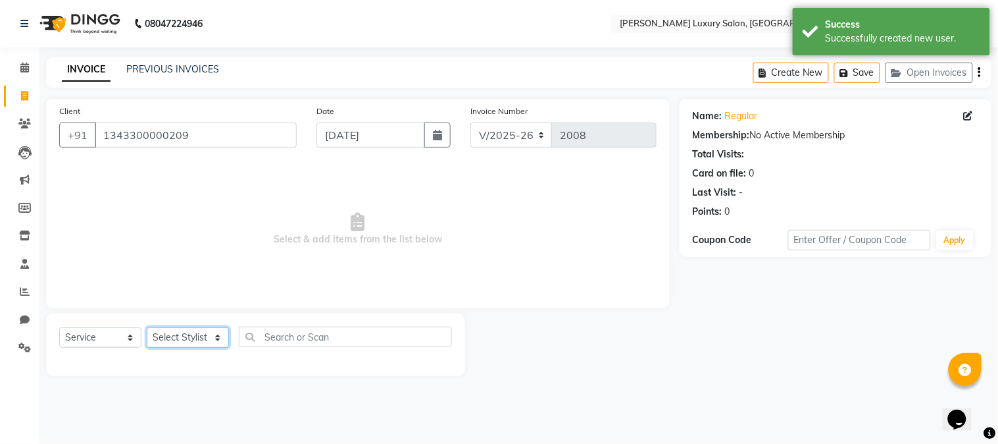
click at [165, 330] on select "Select Stylist [PERSON_NAME] Jagan [PERSON_NAME] [PERSON_NAME] Salon [PERSON_NA…" at bounding box center [188, 337] width 82 height 20
select select "69292"
click at [147, 328] on select "Select Stylist [PERSON_NAME] Jagan [PERSON_NAME] [PERSON_NAME] Salon [PERSON_NA…" at bounding box center [188, 337] width 82 height 20
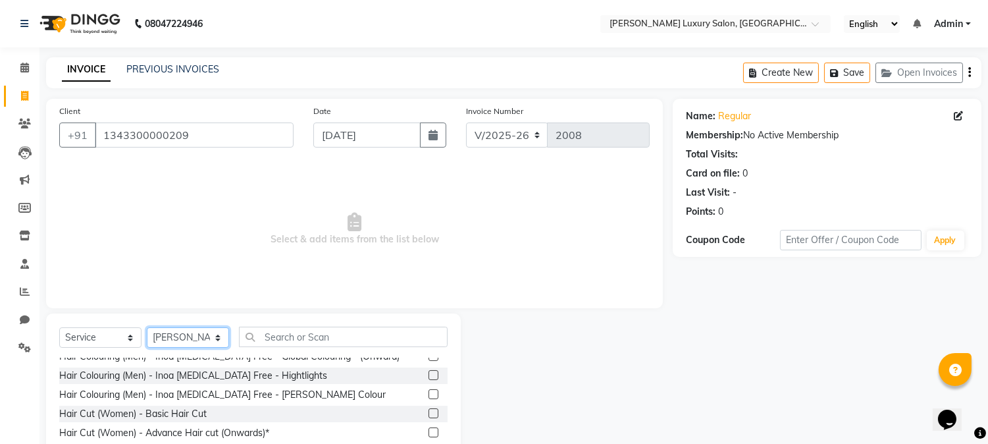
scroll to position [292, 0]
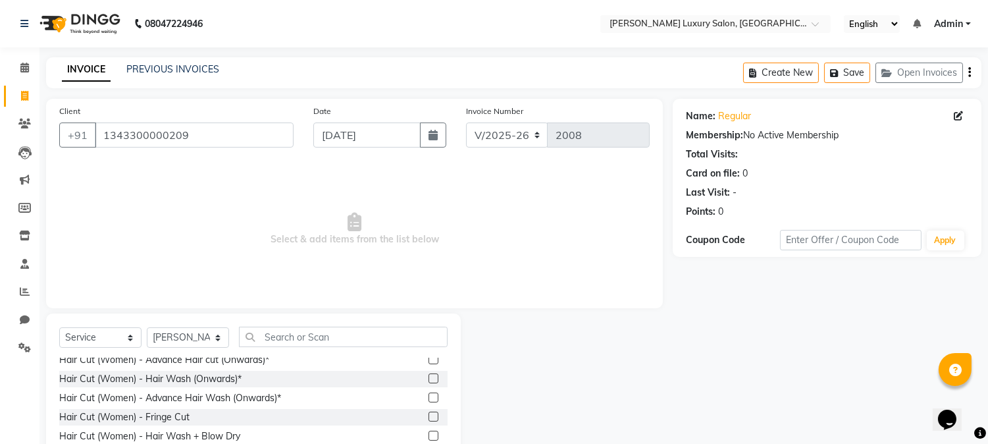
click at [428, 396] on label at bounding box center [433, 397] width 10 height 10
click at [428, 396] on input "checkbox" at bounding box center [432, 398] width 9 height 9
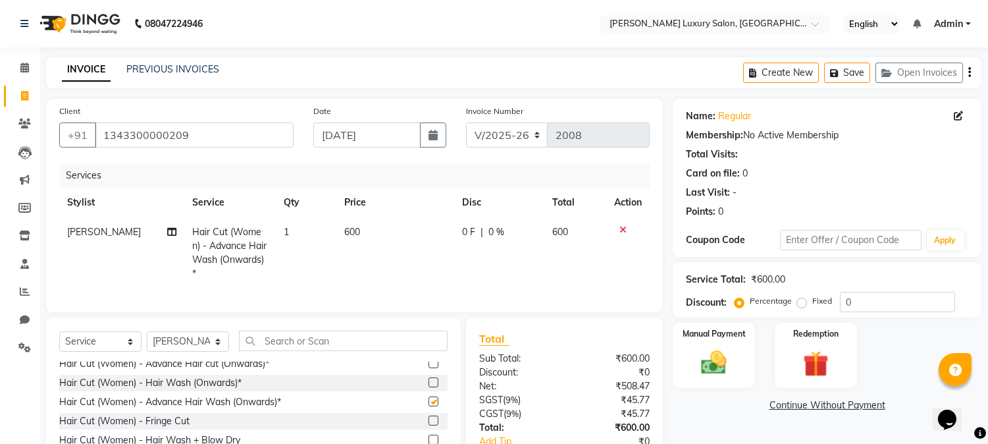
checkbox input "false"
click at [428, 368] on label at bounding box center [433, 363] width 10 height 10
click at [428, 368] on input "checkbox" at bounding box center [432, 363] width 9 height 9
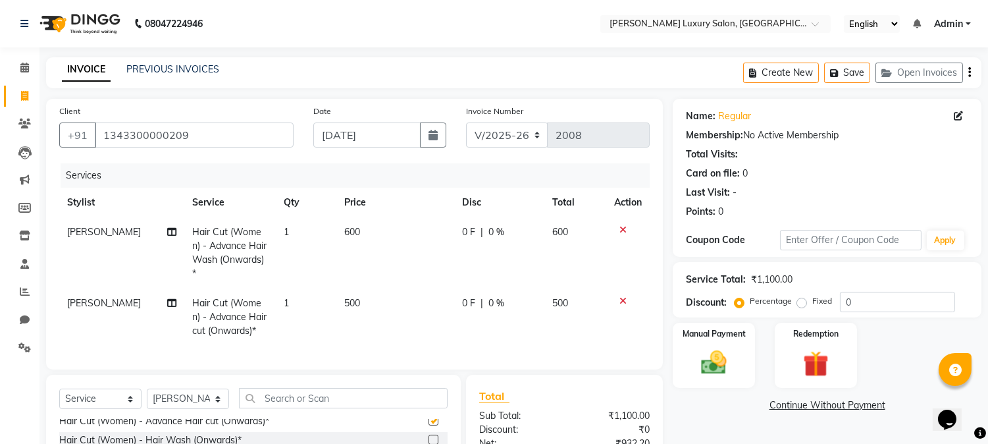
checkbox input "false"
click at [363, 229] on td "600" at bounding box center [395, 252] width 118 height 71
select select "69292"
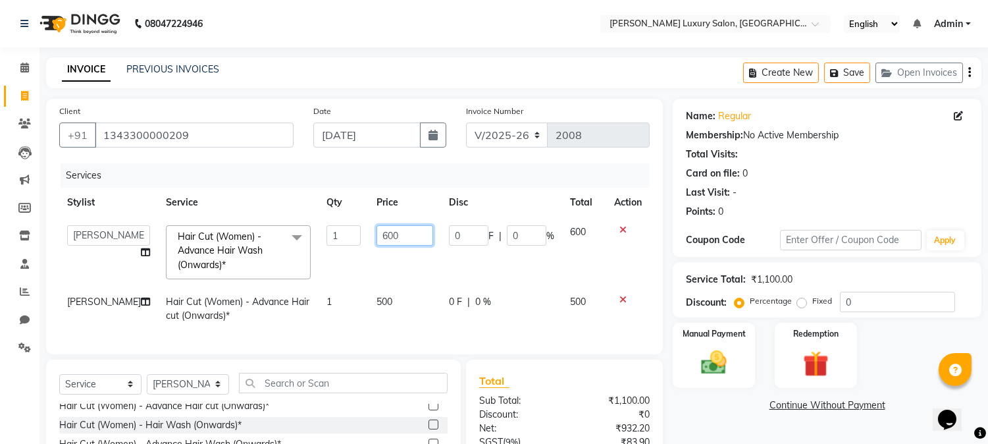
click at [390, 239] on input "600" at bounding box center [404, 235] width 57 height 20
type input "6"
type input "480"
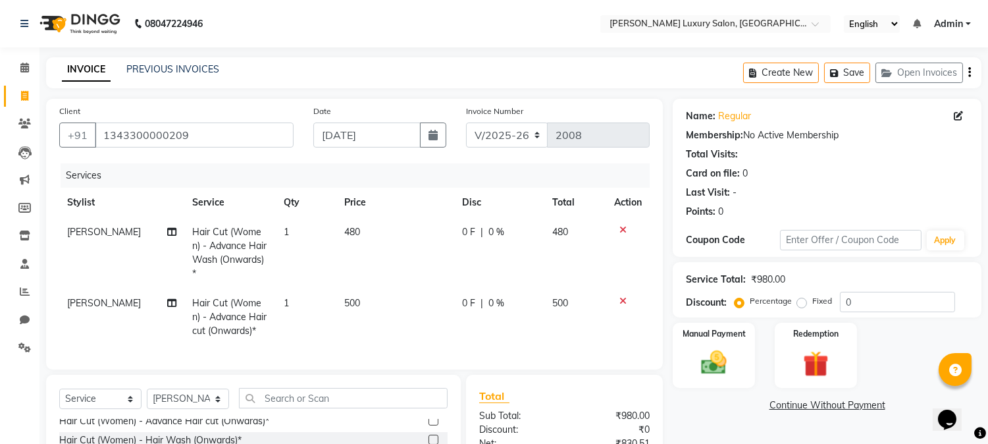
click at [384, 304] on td "500" at bounding box center [395, 316] width 118 height 57
select select "69292"
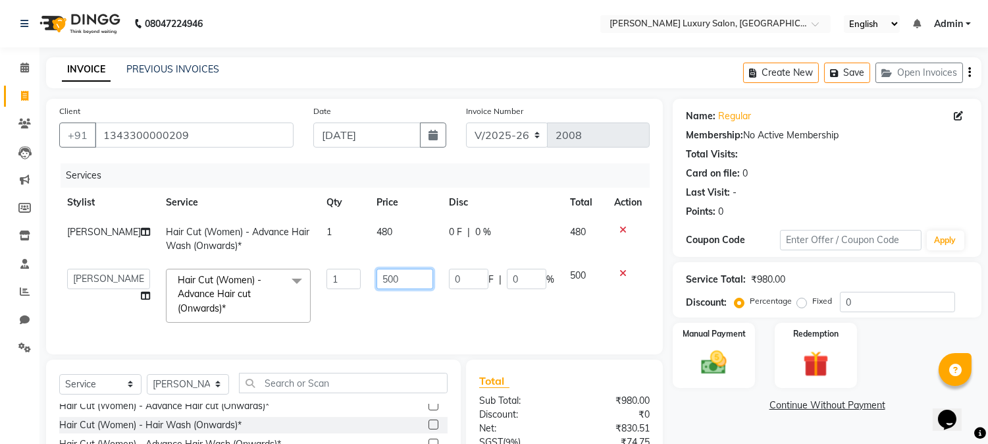
click at [401, 276] on input "500" at bounding box center [404, 279] width 57 height 20
type input "5"
type input "400"
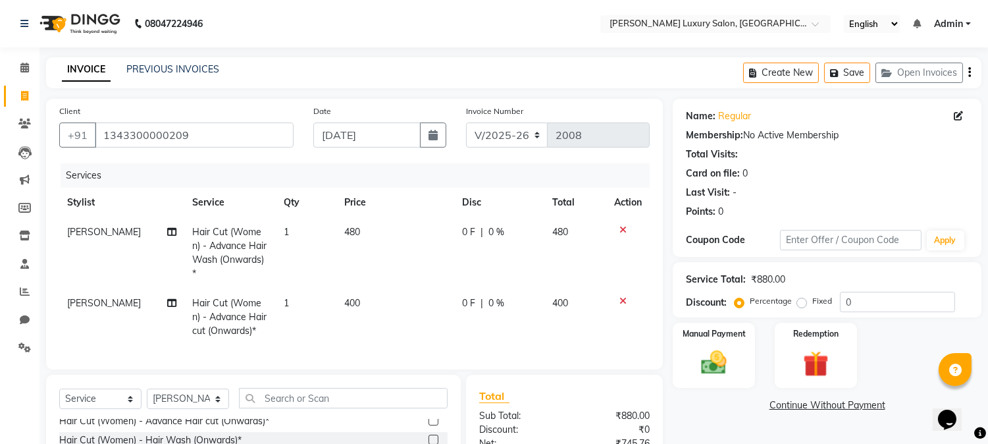
click at [419, 301] on td "400" at bounding box center [395, 316] width 118 height 57
select select "69292"
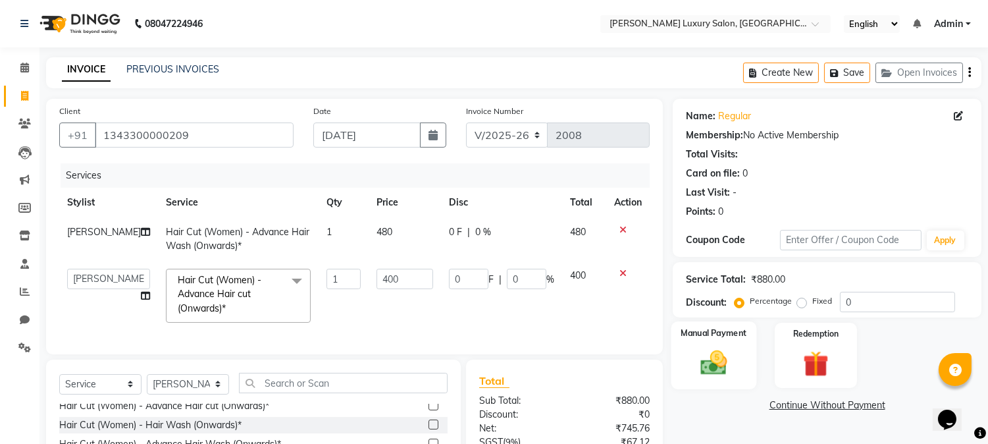
click at [727, 361] on img at bounding box center [713, 362] width 43 height 31
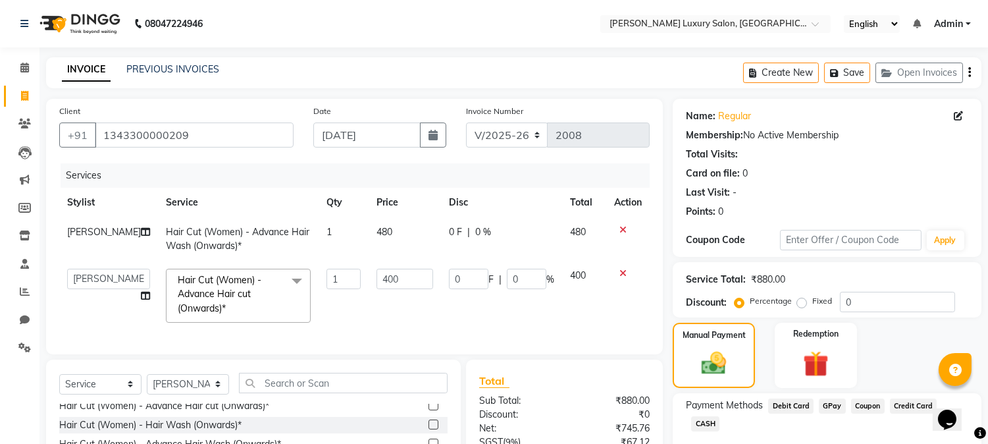
scroll to position [73, 0]
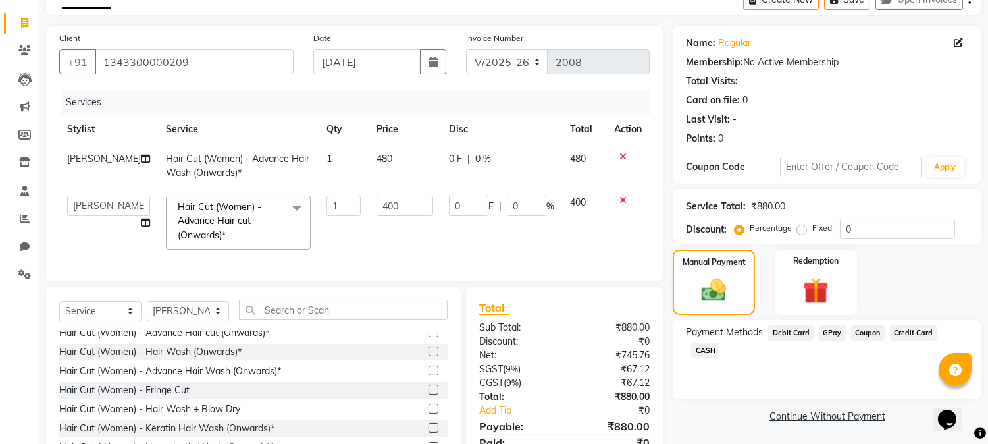
click at [719, 343] on span "CASH" at bounding box center [705, 350] width 28 height 15
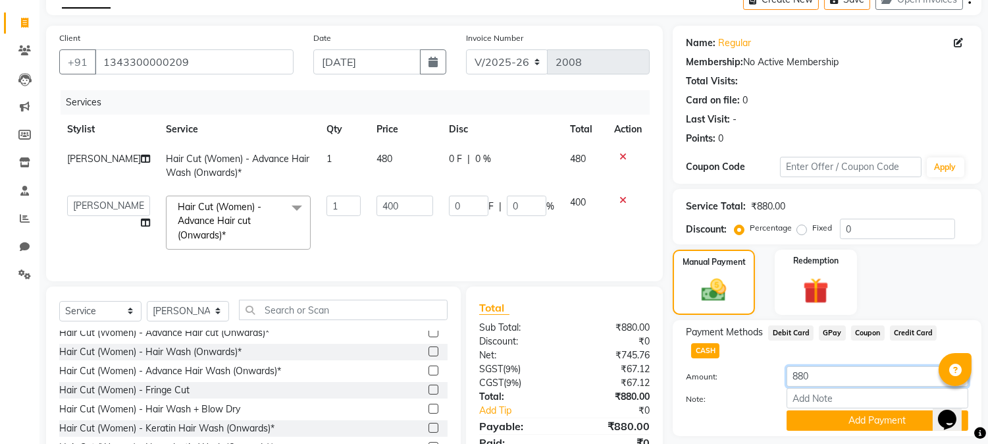
click at [859, 366] on input "880" at bounding box center [877, 376] width 182 height 20
type input "8"
type input "480"
click at [759, 410] on div at bounding box center [726, 420] width 101 height 20
click at [825, 410] on button "Add Payment" at bounding box center [877, 420] width 182 height 20
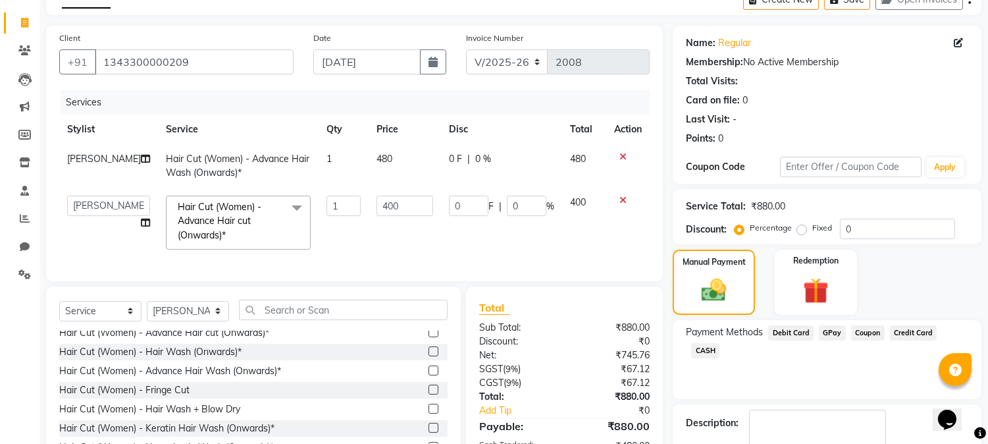
click at [827, 332] on span "GPay" at bounding box center [832, 332] width 27 height 15
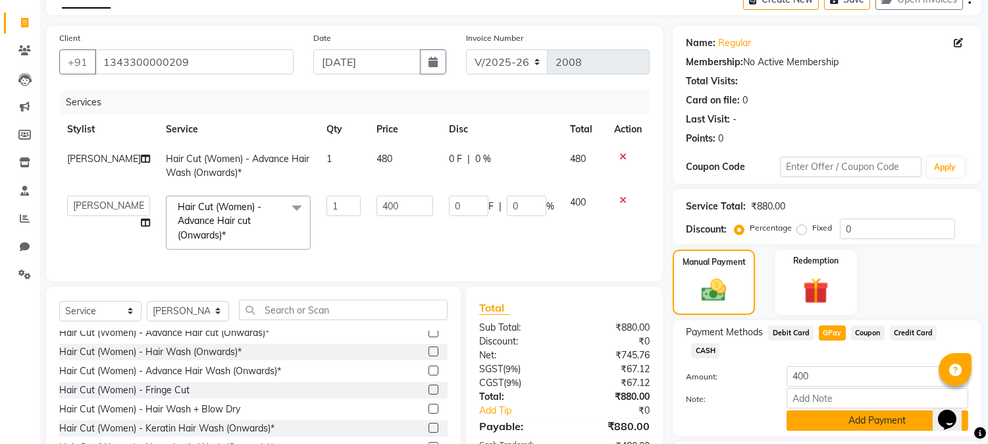
click at [843, 410] on button "Add Payment" at bounding box center [877, 420] width 182 height 20
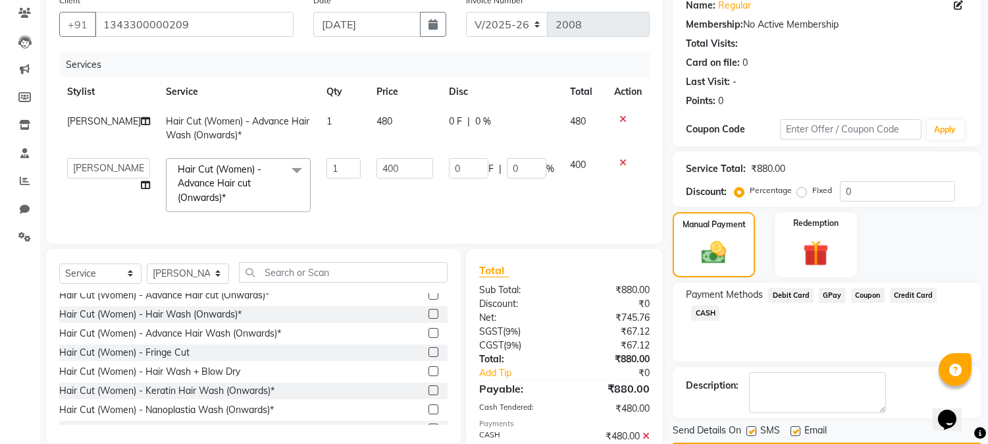
scroll to position [146, 0]
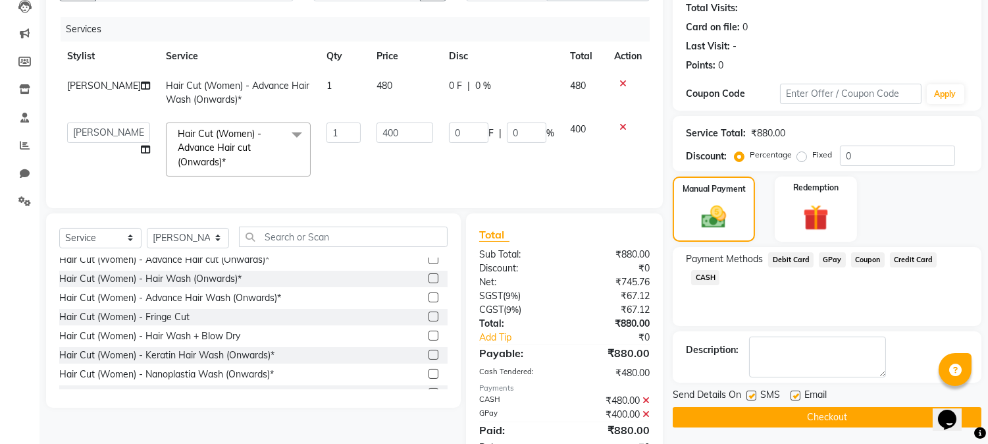
click at [846, 415] on button "Checkout" at bounding box center [827, 417] width 309 height 20
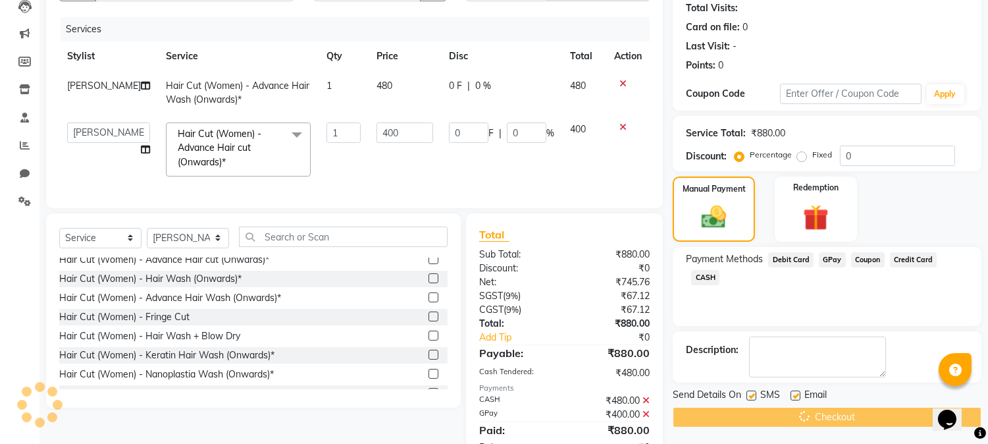
scroll to position [200, 0]
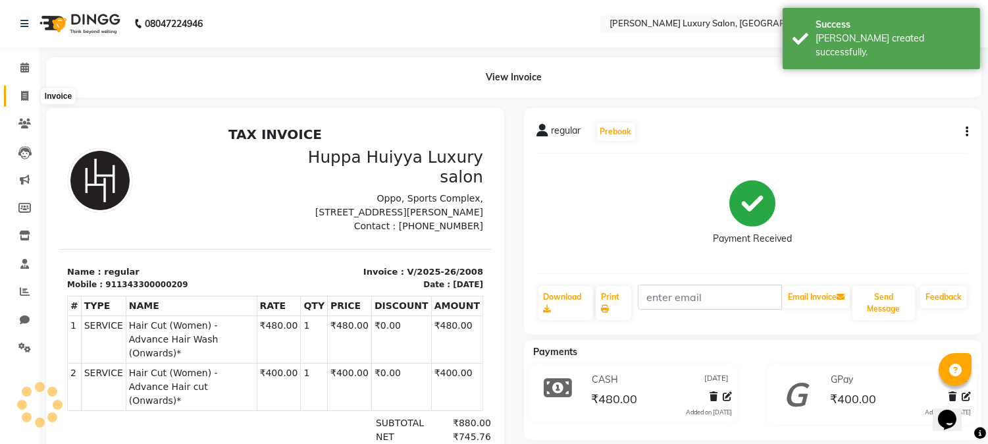
click at [26, 95] on icon at bounding box center [24, 96] width 7 height 10
select select "service"
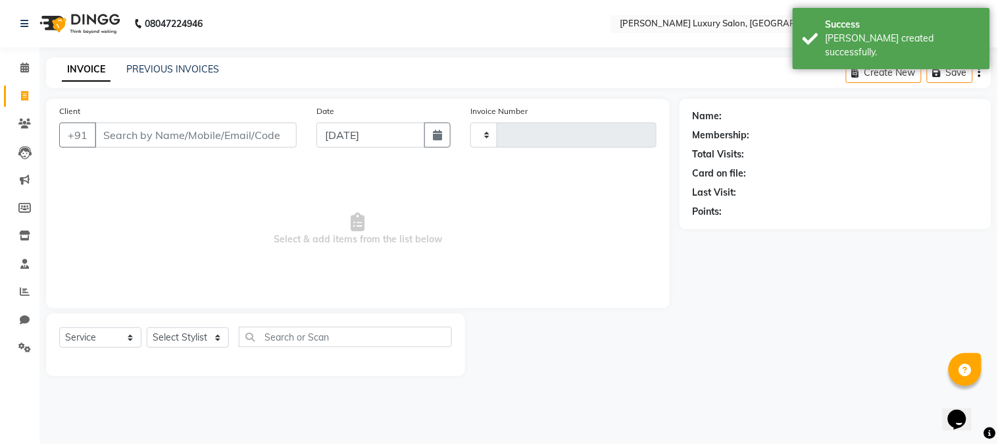
type input "2009"
select select "7752"
